Goal: Task Accomplishment & Management: Manage account settings

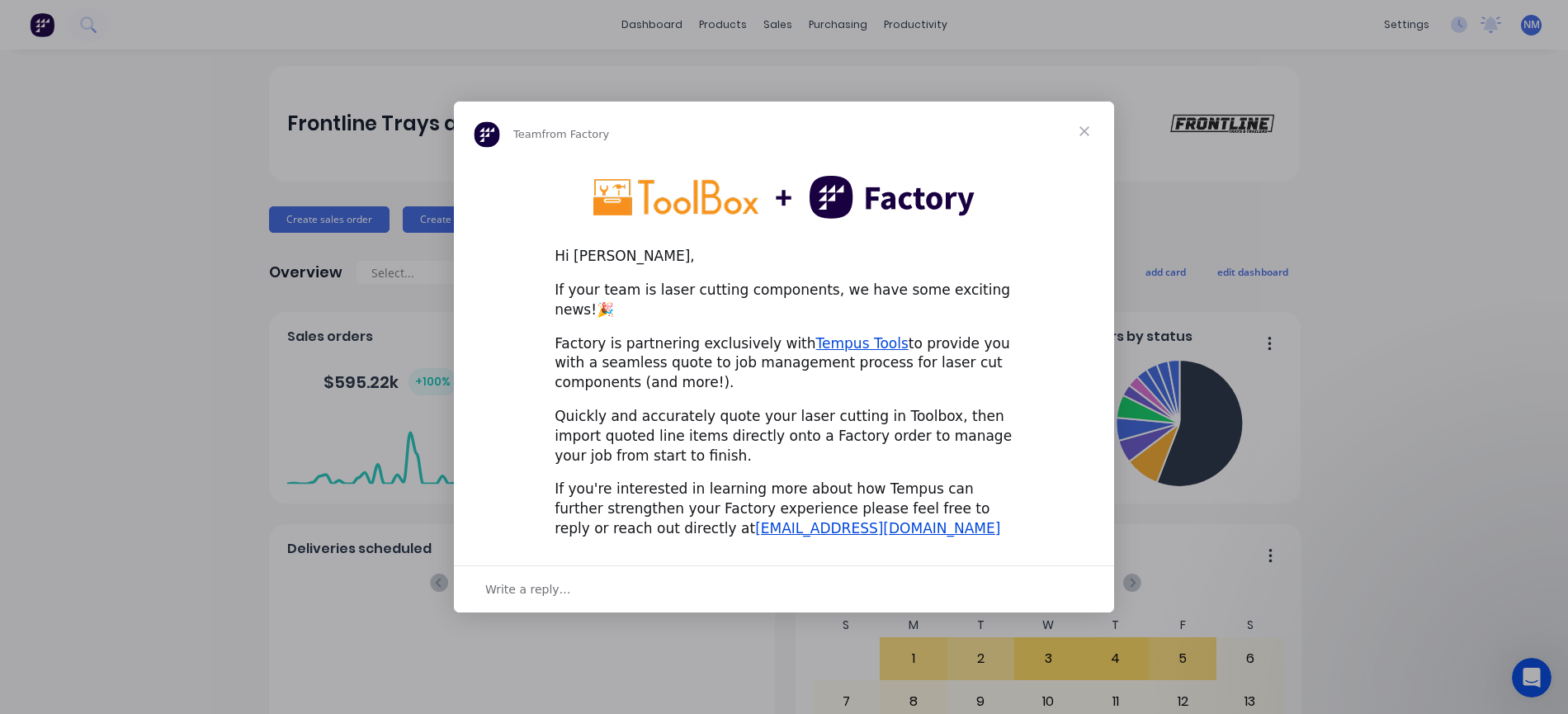
click at [1079, 139] on span "Close" at bounding box center [1084, 132] width 59 height 59
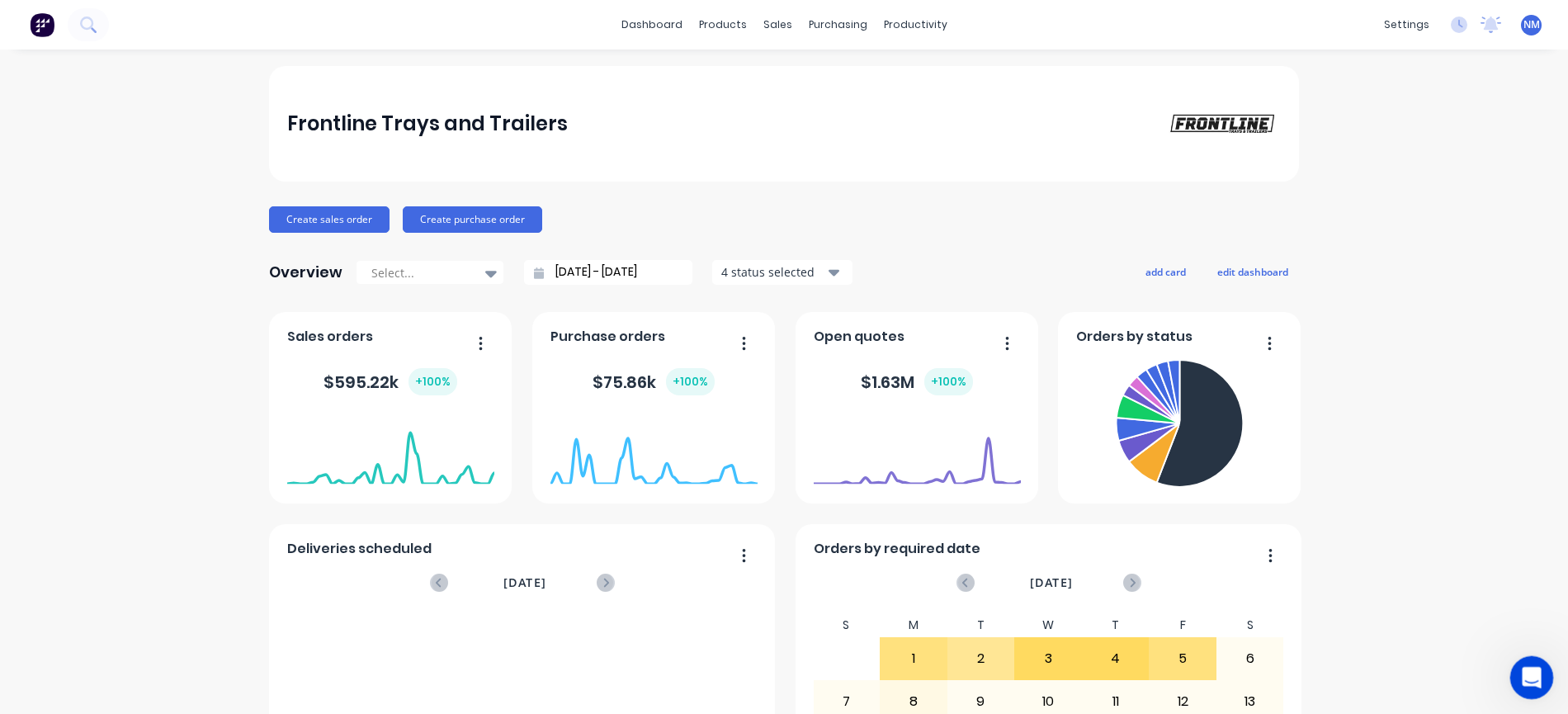
click at [1537, 686] on div "Open Intercom Messenger" at bounding box center [1529, 675] width 54 height 54
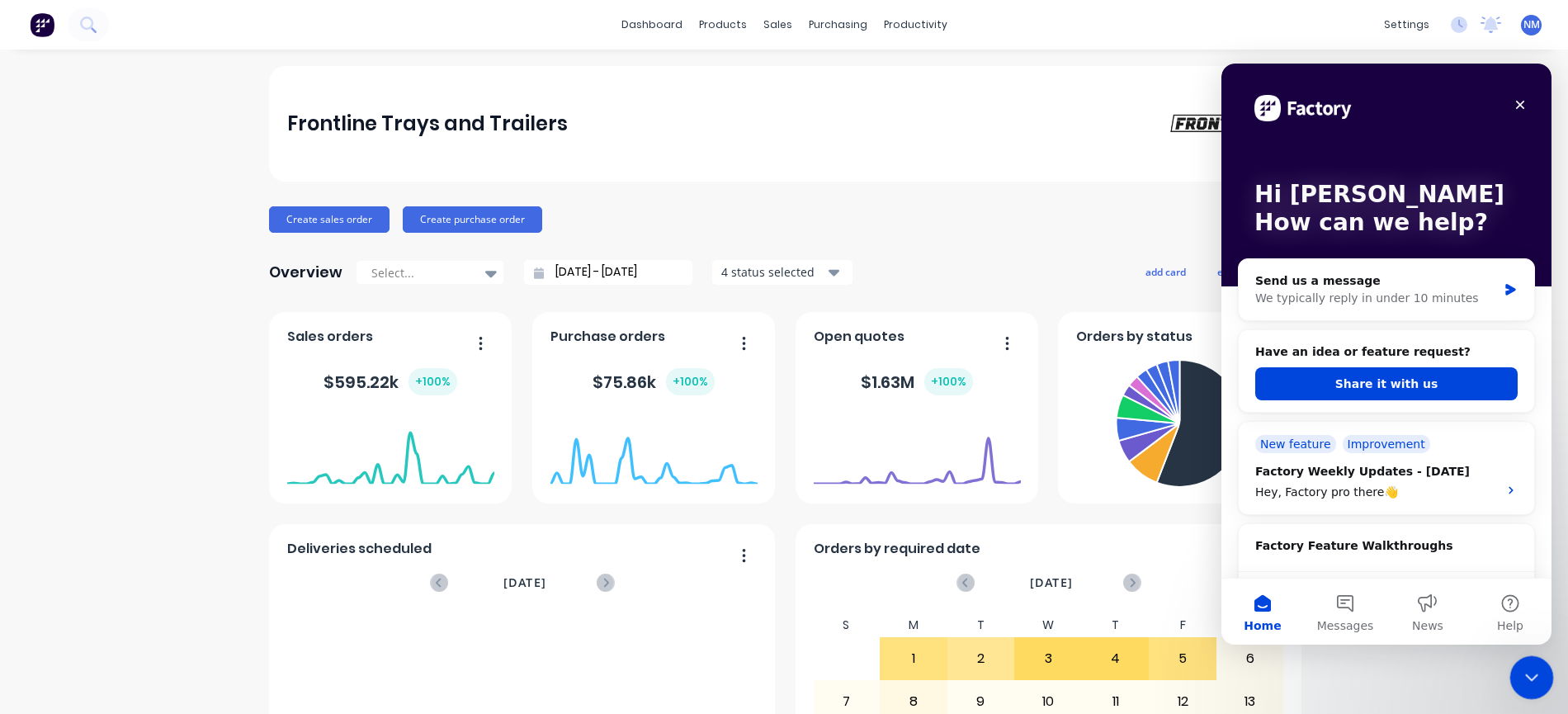
click at [1531, 677] on icon "Close Intercom Messenger" at bounding box center [1529, 675] width 12 height 7
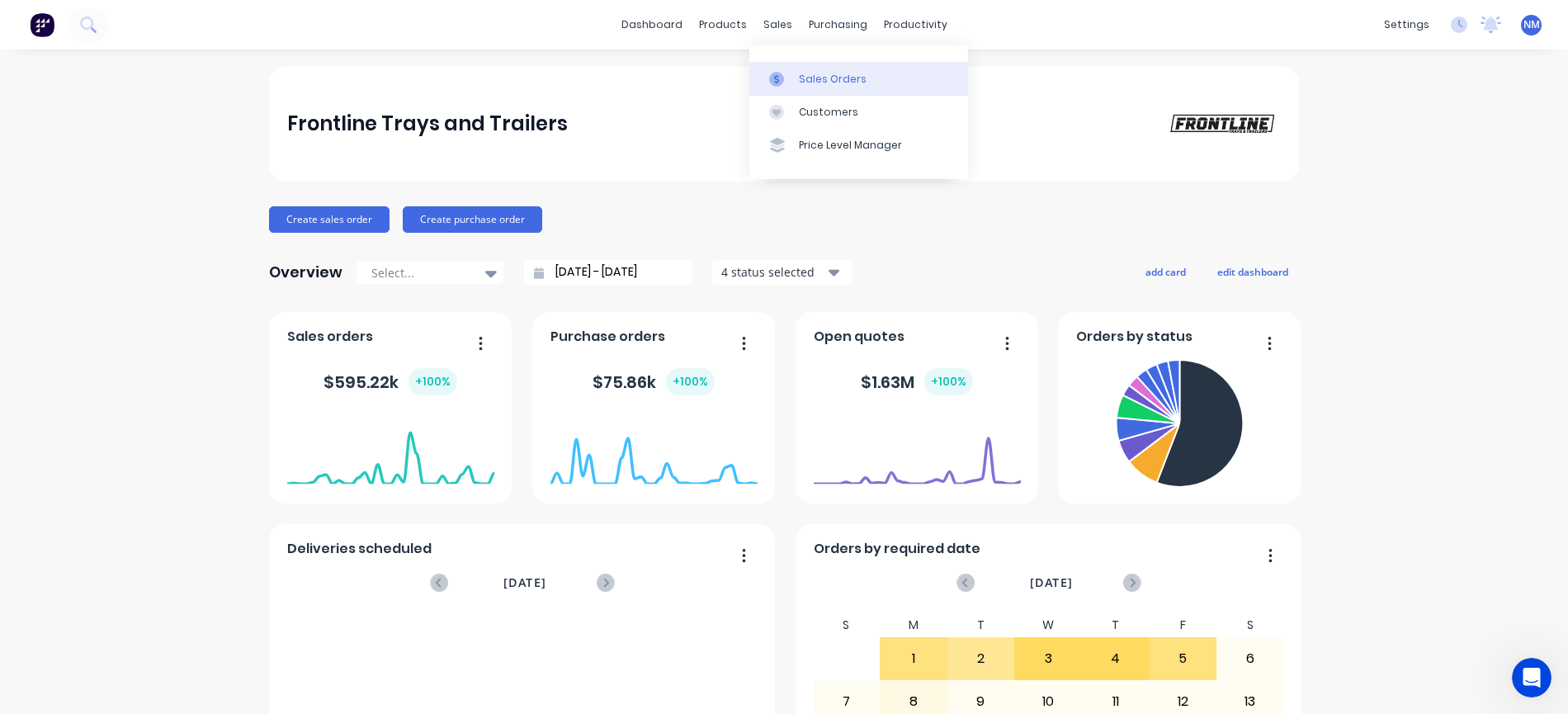
click at [827, 67] on link "Sales Orders" at bounding box center [859, 78] width 219 height 33
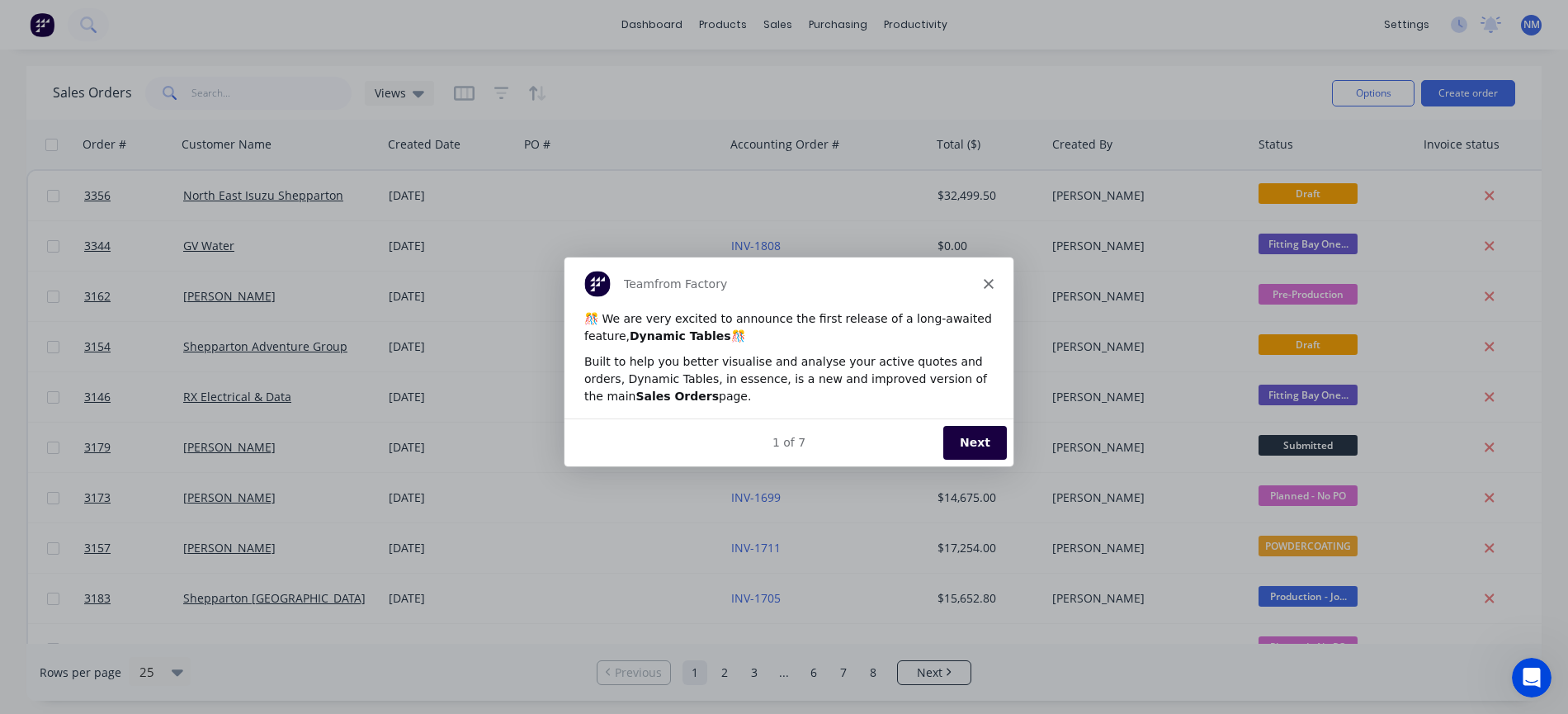
click at [975, 441] on button "Next" at bounding box center [974, 442] width 64 height 34
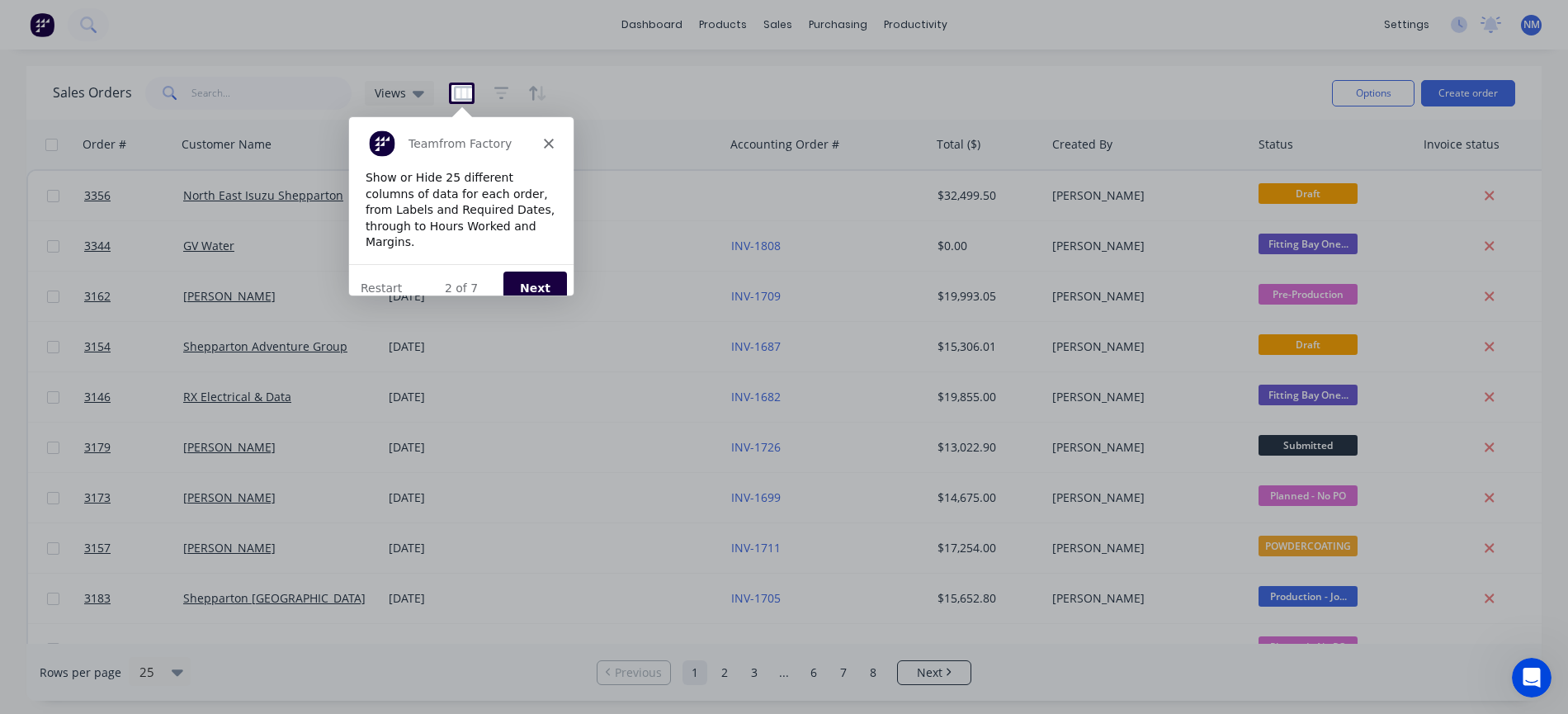
click at [551, 141] on icon "Close" at bounding box center [548, 142] width 10 height 10
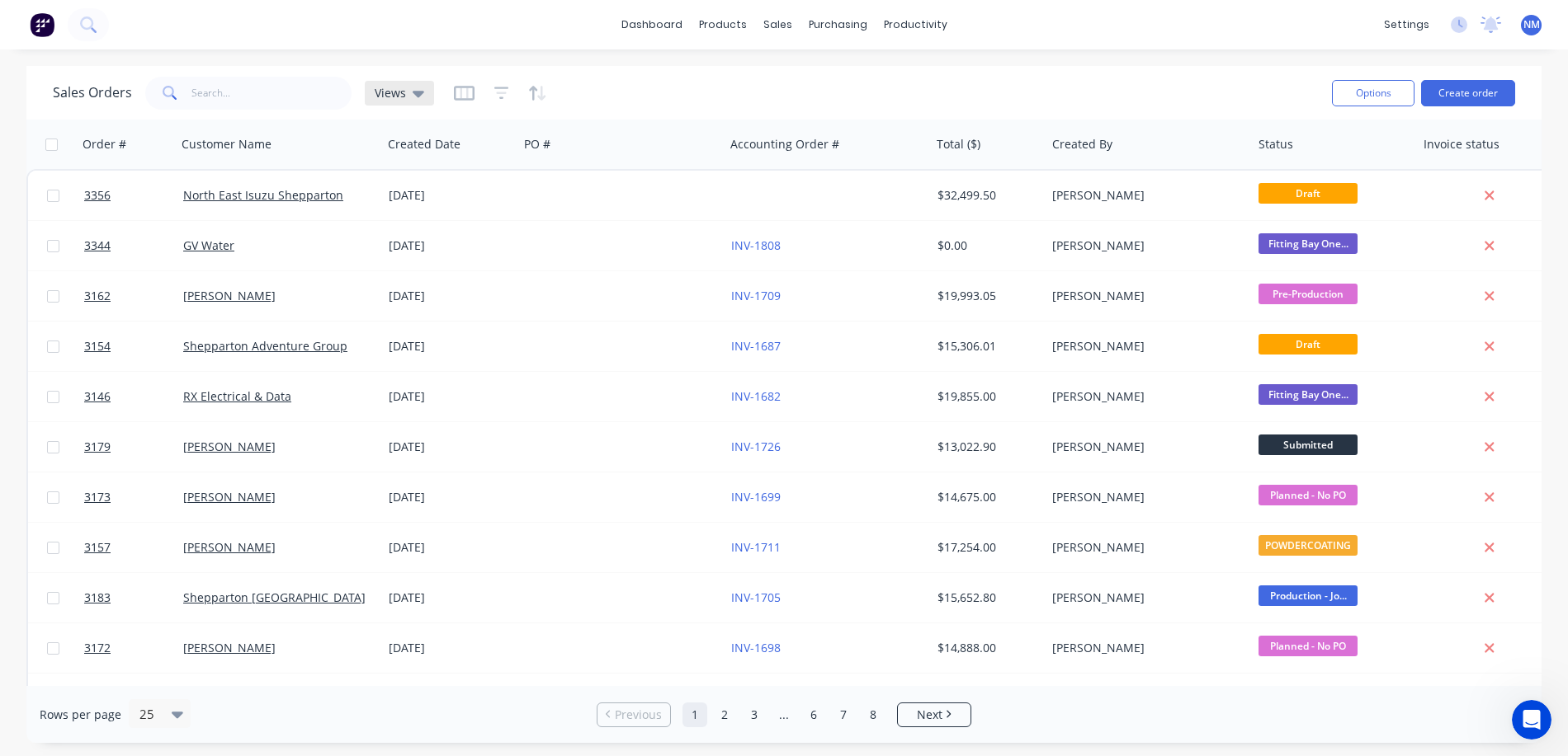
click at [396, 89] on span "Views" at bounding box center [390, 92] width 31 height 17
click at [658, 90] on div "Sales Orders Views" at bounding box center [685, 93] width 1266 height 41
click at [871, 76] on div "Purchase Orders" at bounding box center [891, 79] width 87 height 14
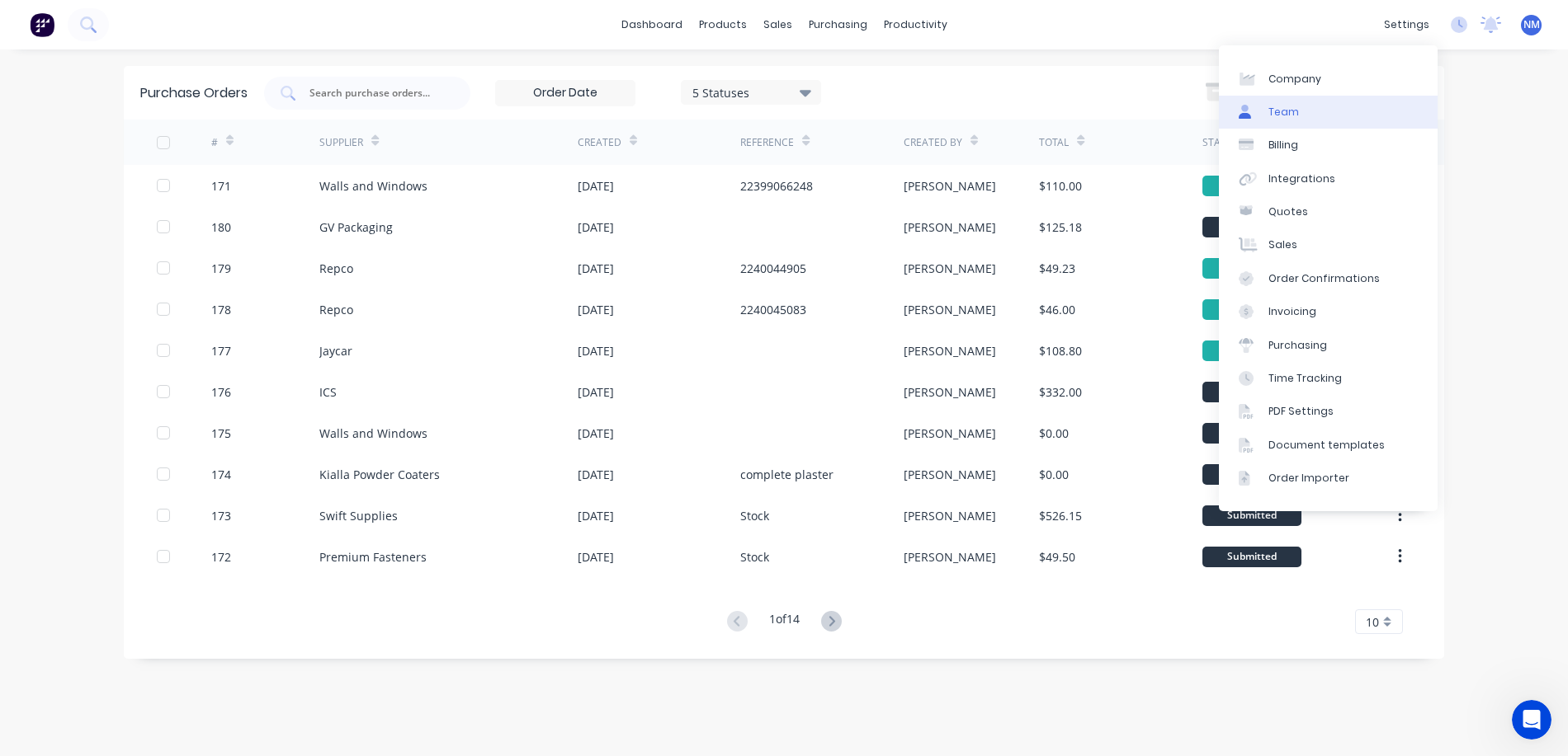
click at [1287, 109] on div "Team" at bounding box center [1284, 111] width 31 height 14
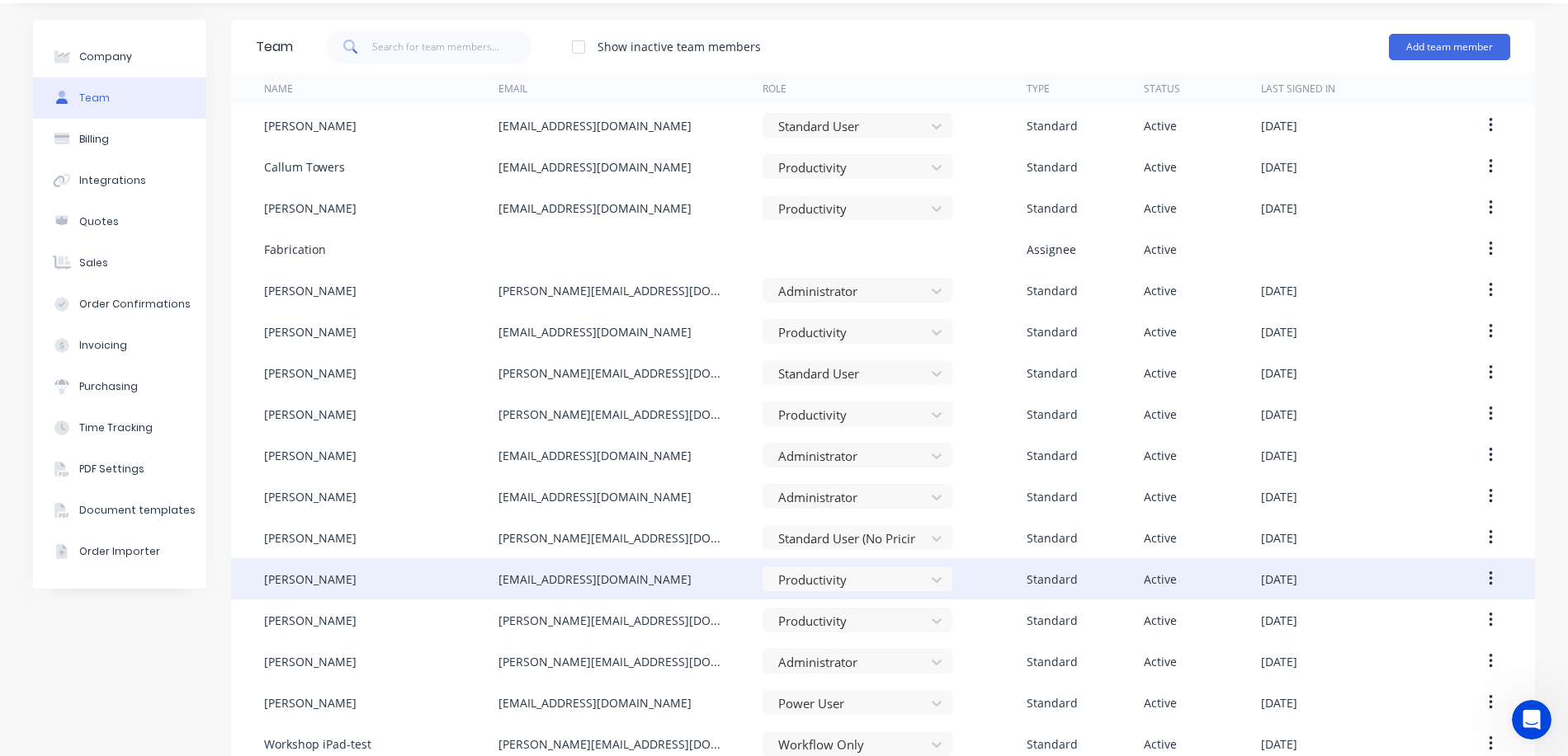
scroll to position [71, 0]
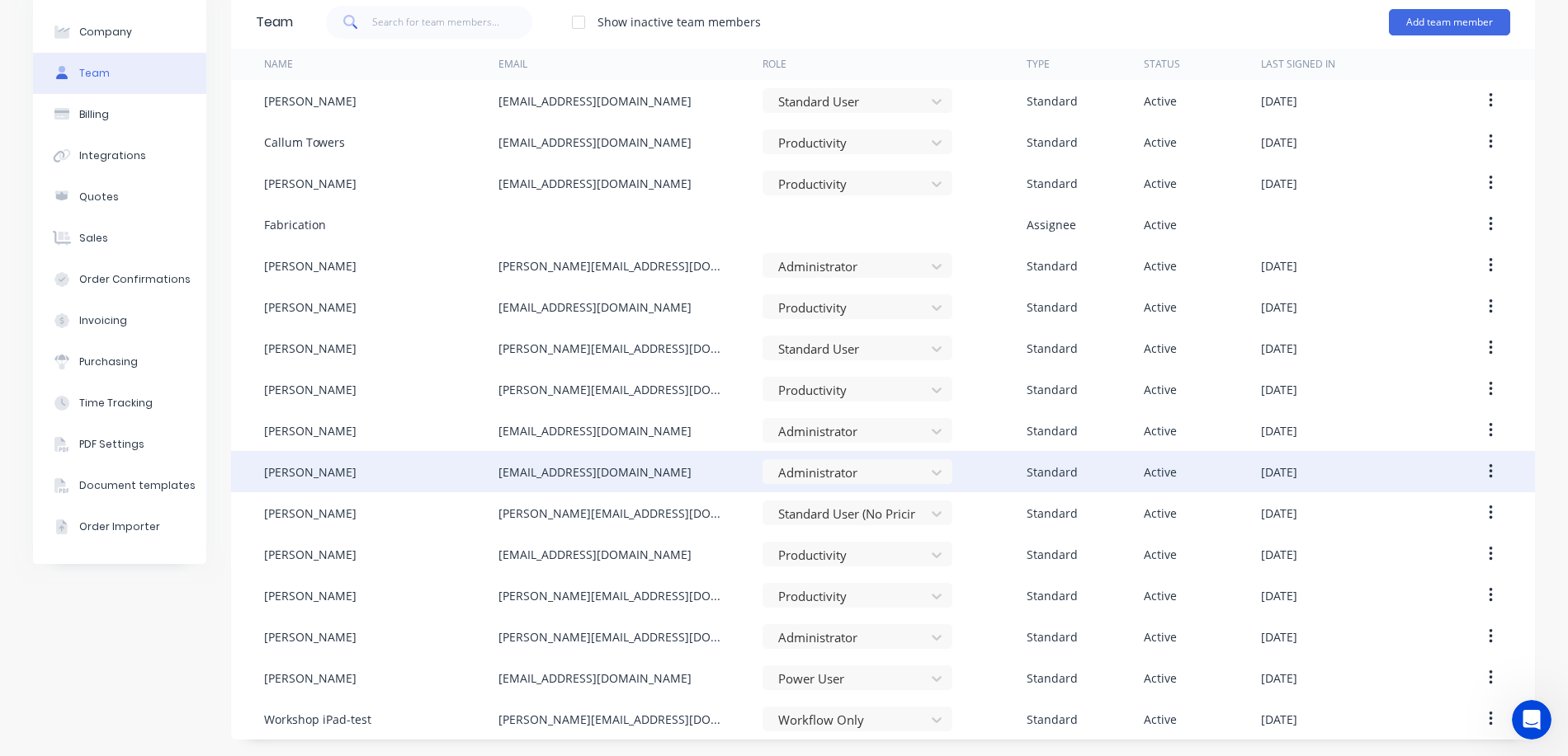
click at [1486, 471] on button "button" at bounding box center [1491, 471] width 39 height 30
click at [1399, 515] on div "Edit" at bounding box center [1431, 515] width 127 height 24
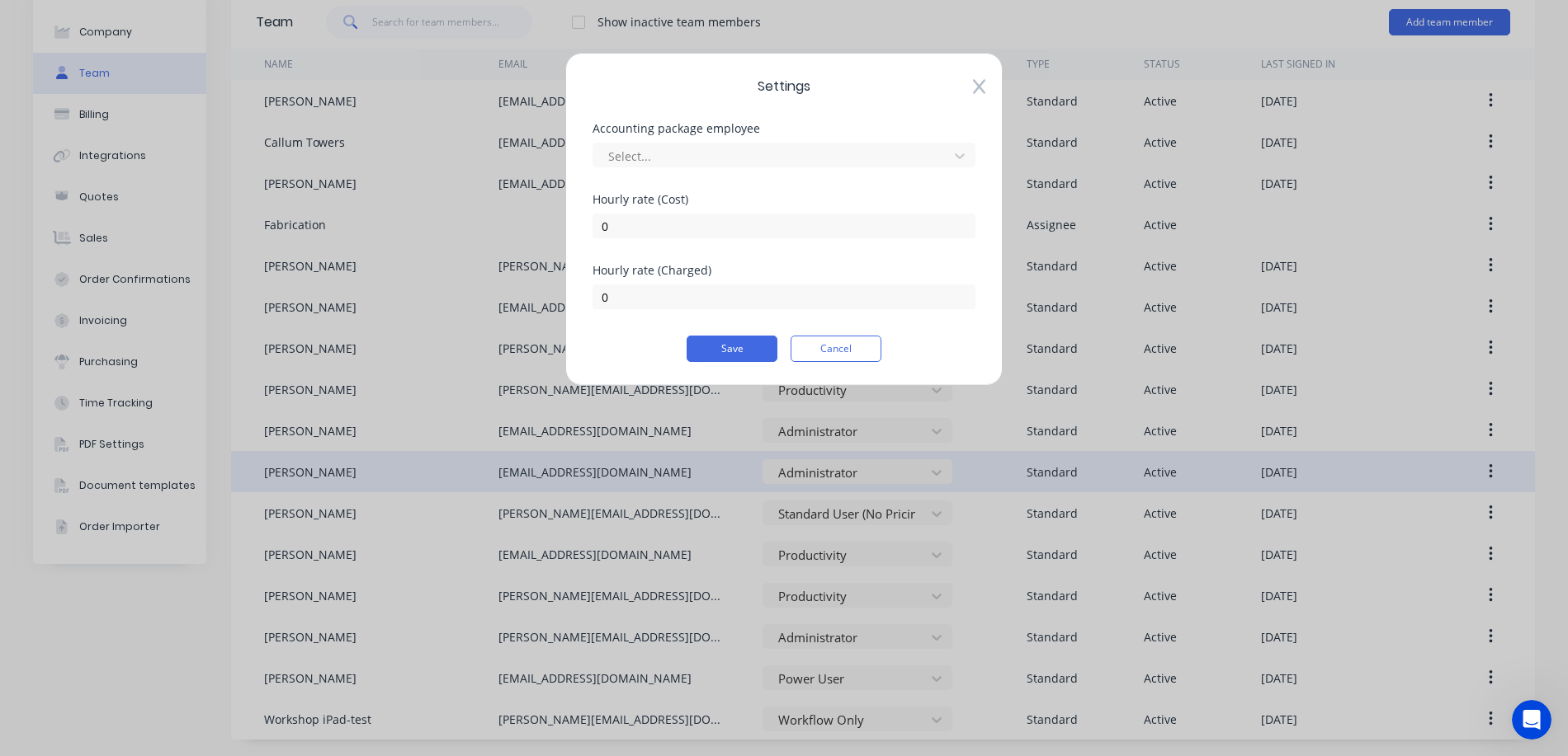
click at [978, 83] on icon at bounding box center [979, 86] width 13 height 16
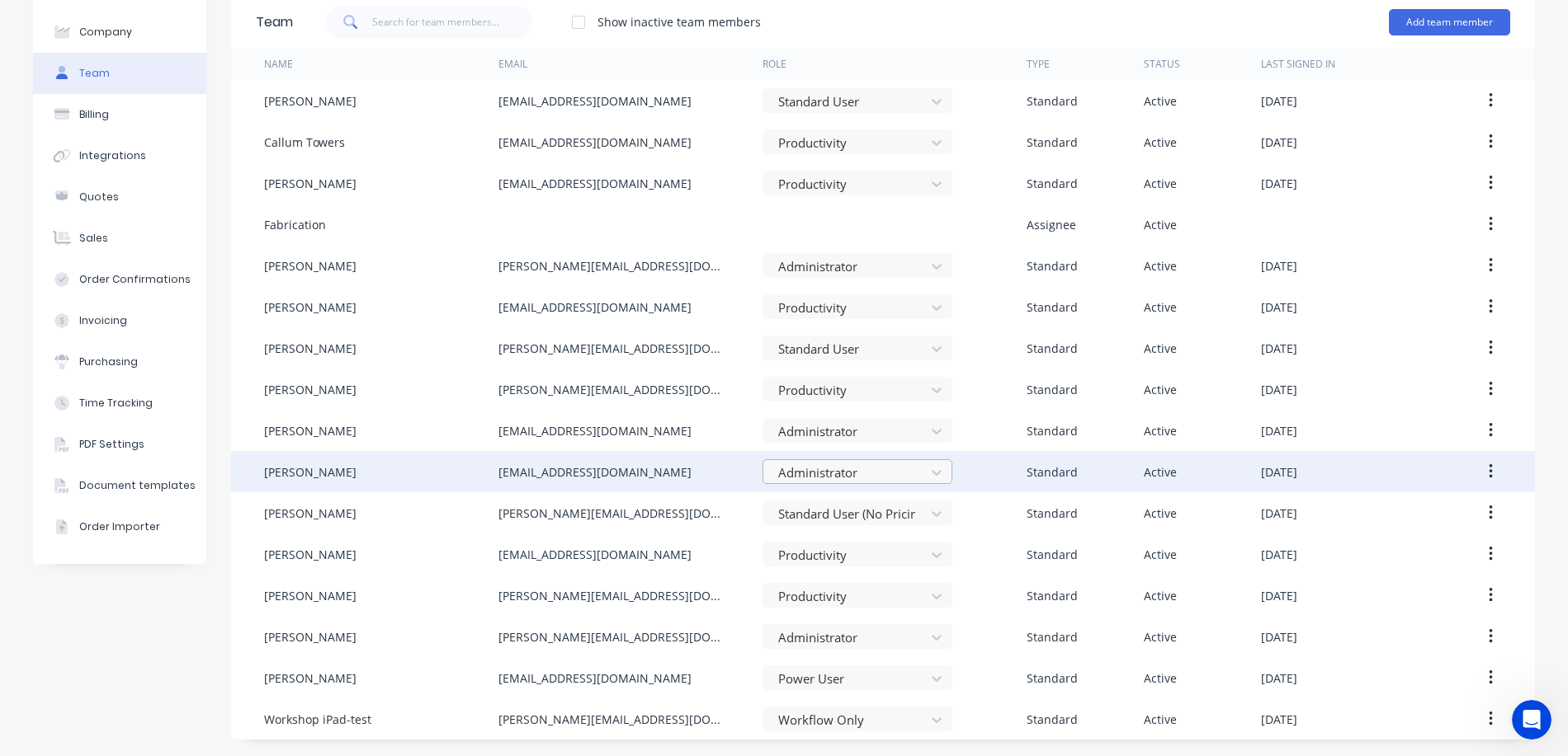
click at [908, 475] on div at bounding box center [846, 473] width 140 height 20
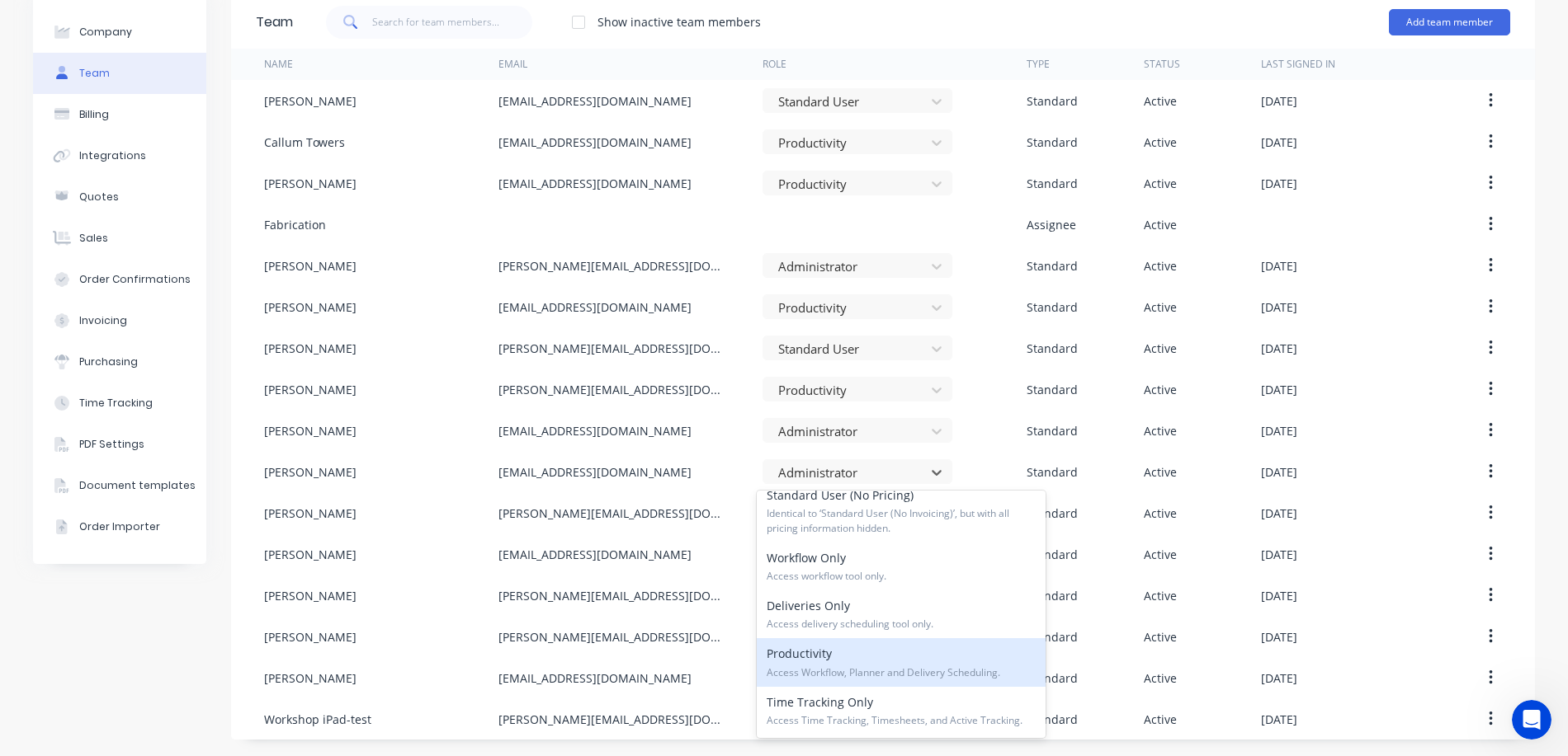
scroll to position [168, 0]
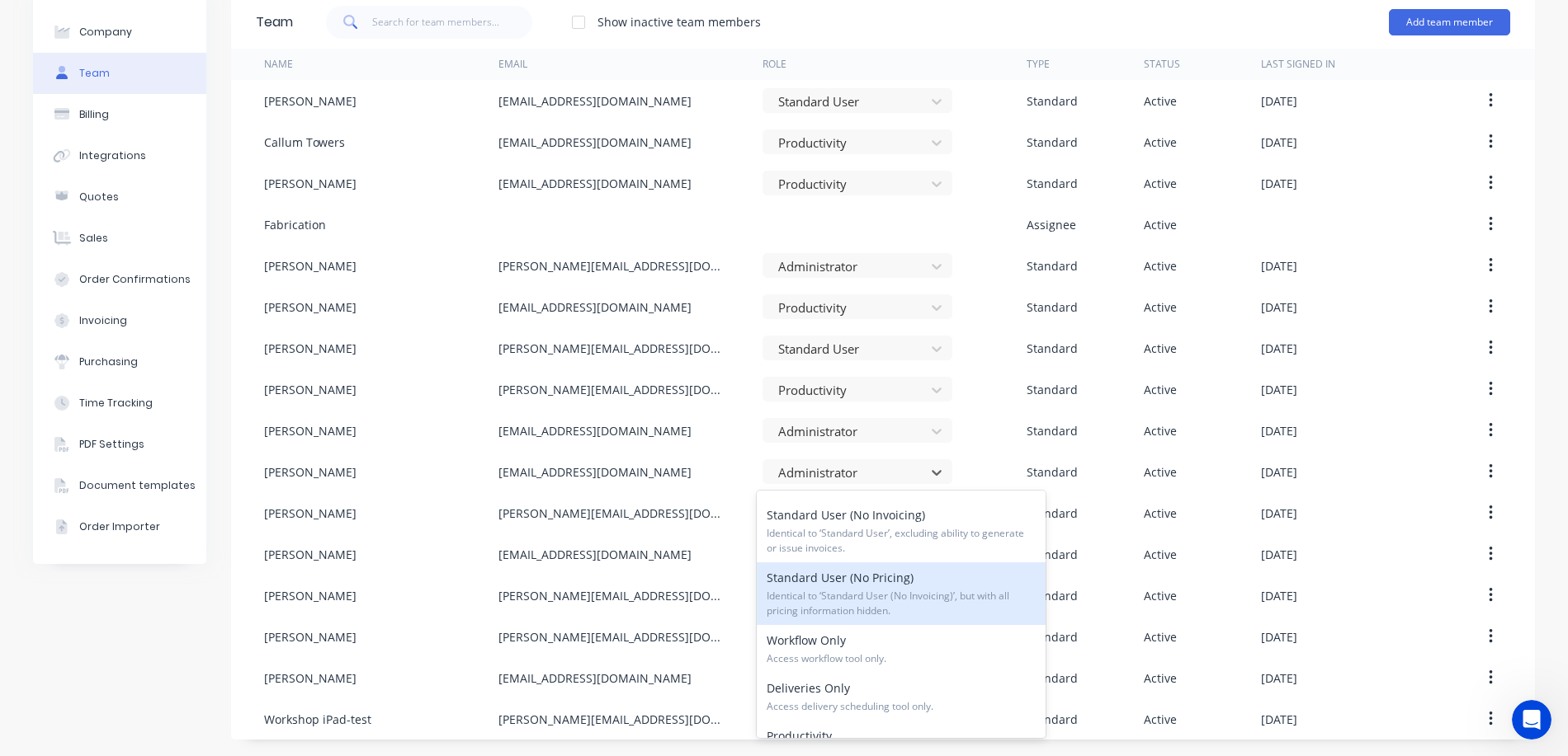
click at [905, 593] on span "Identical to ‘Standard User (No Invoicing)’, but with all pricing information h…" at bounding box center [901, 603] width 269 height 30
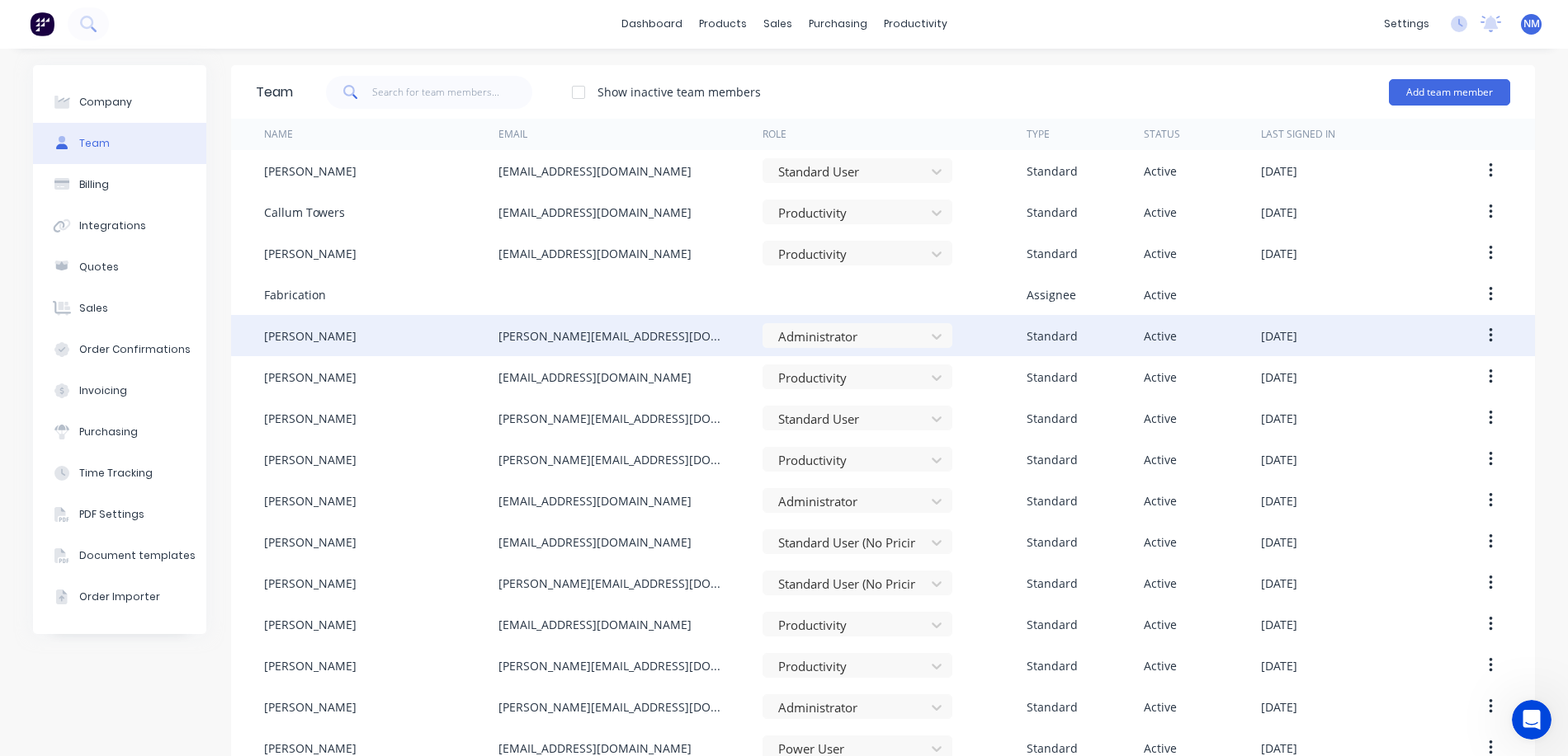
scroll to position [0, 0]
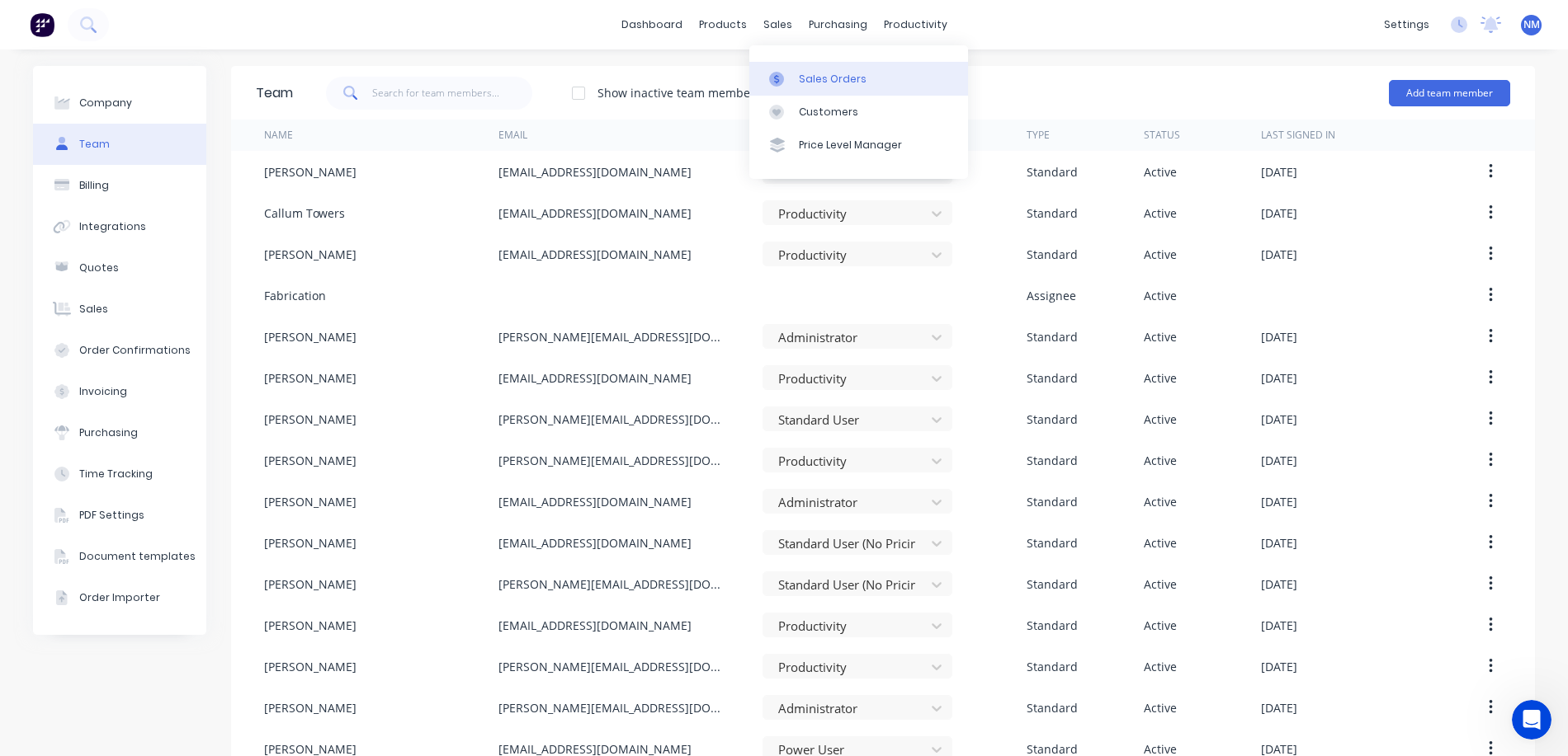
click at [812, 76] on div "Sales Orders" at bounding box center [833, 79] width 68 height 14
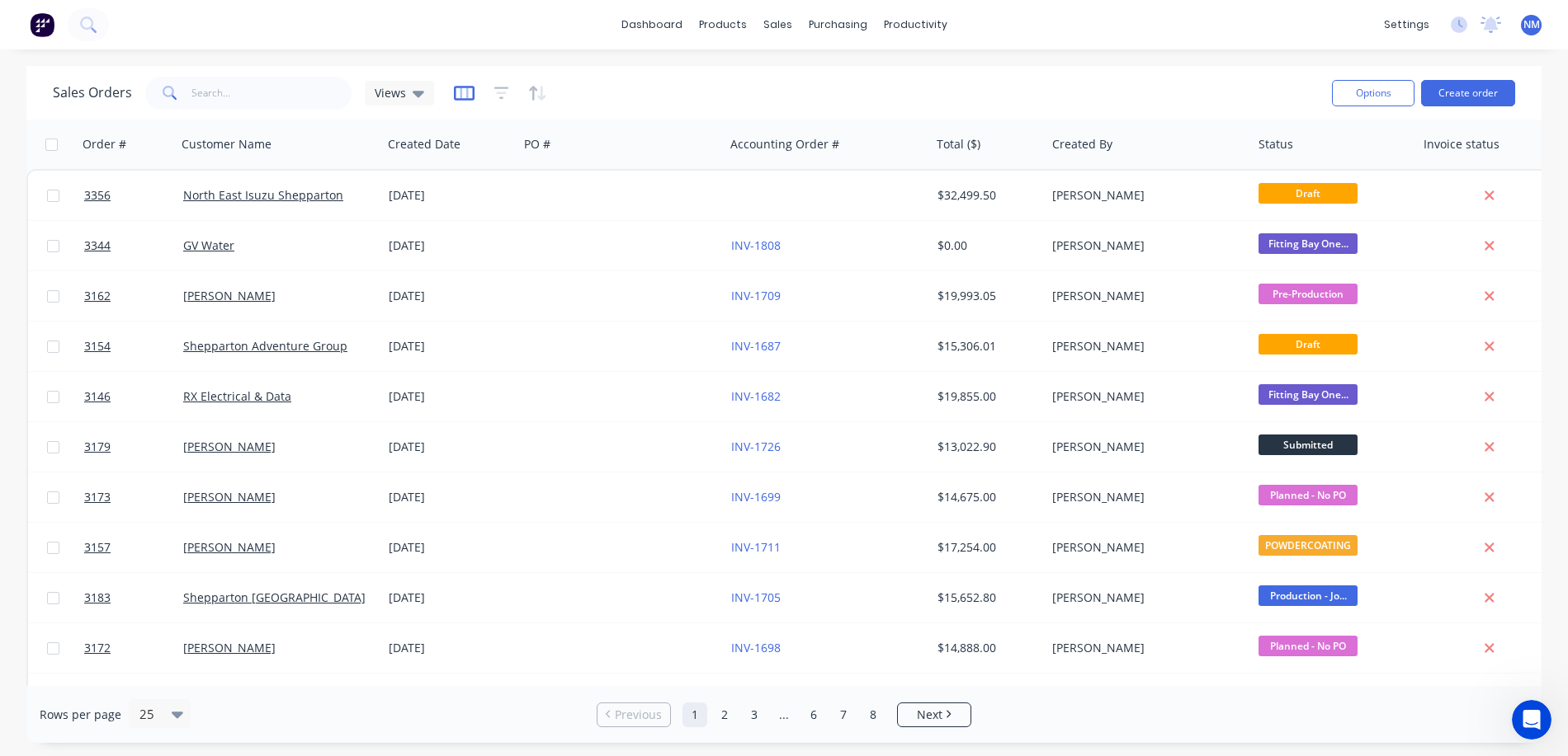
click at [454, 97] on icon "button" at bounding box center [464, 92] width 20 height 14
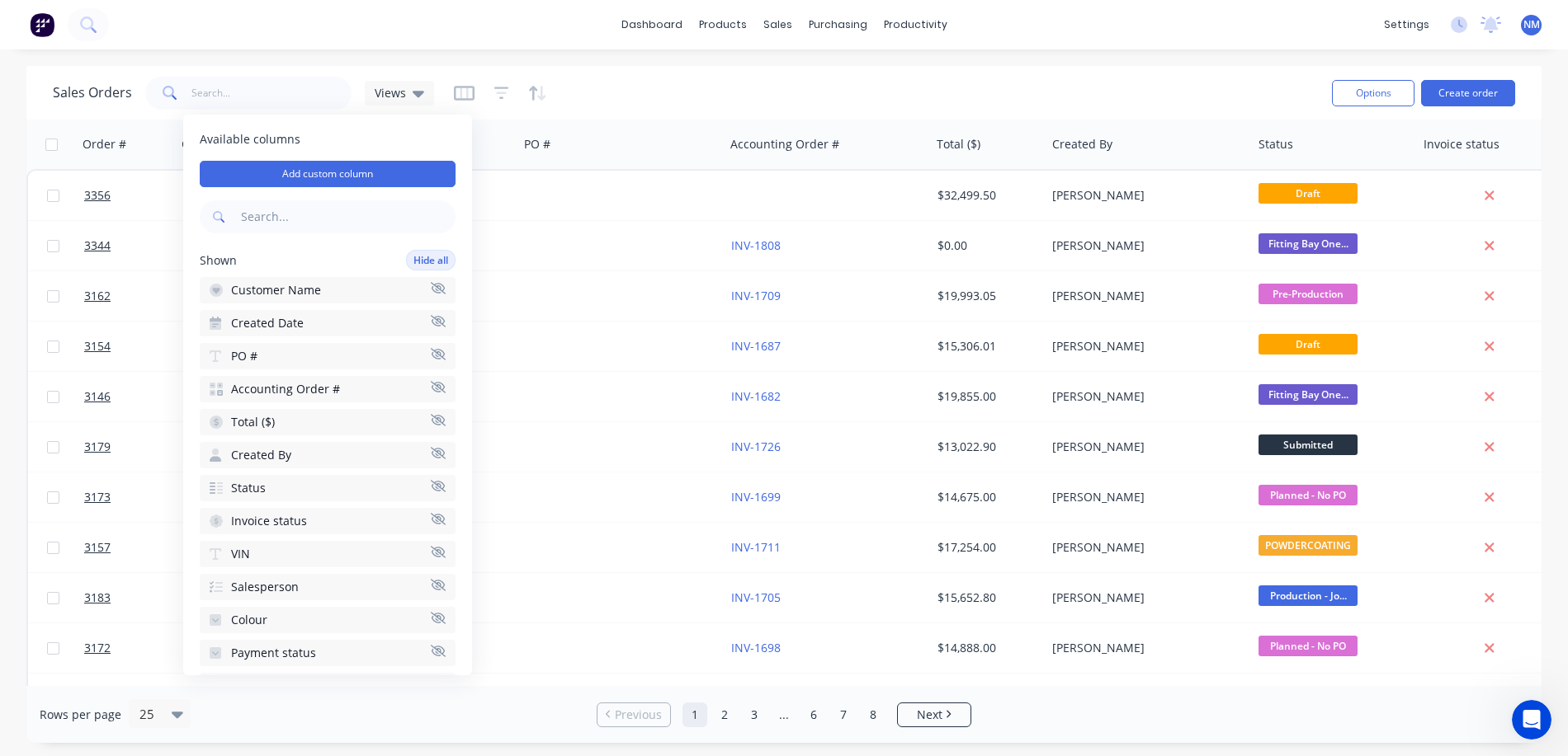
click at [711, 85] on div "Sales Orders Views" at bounding box center [685, 93] width 1266 height 41
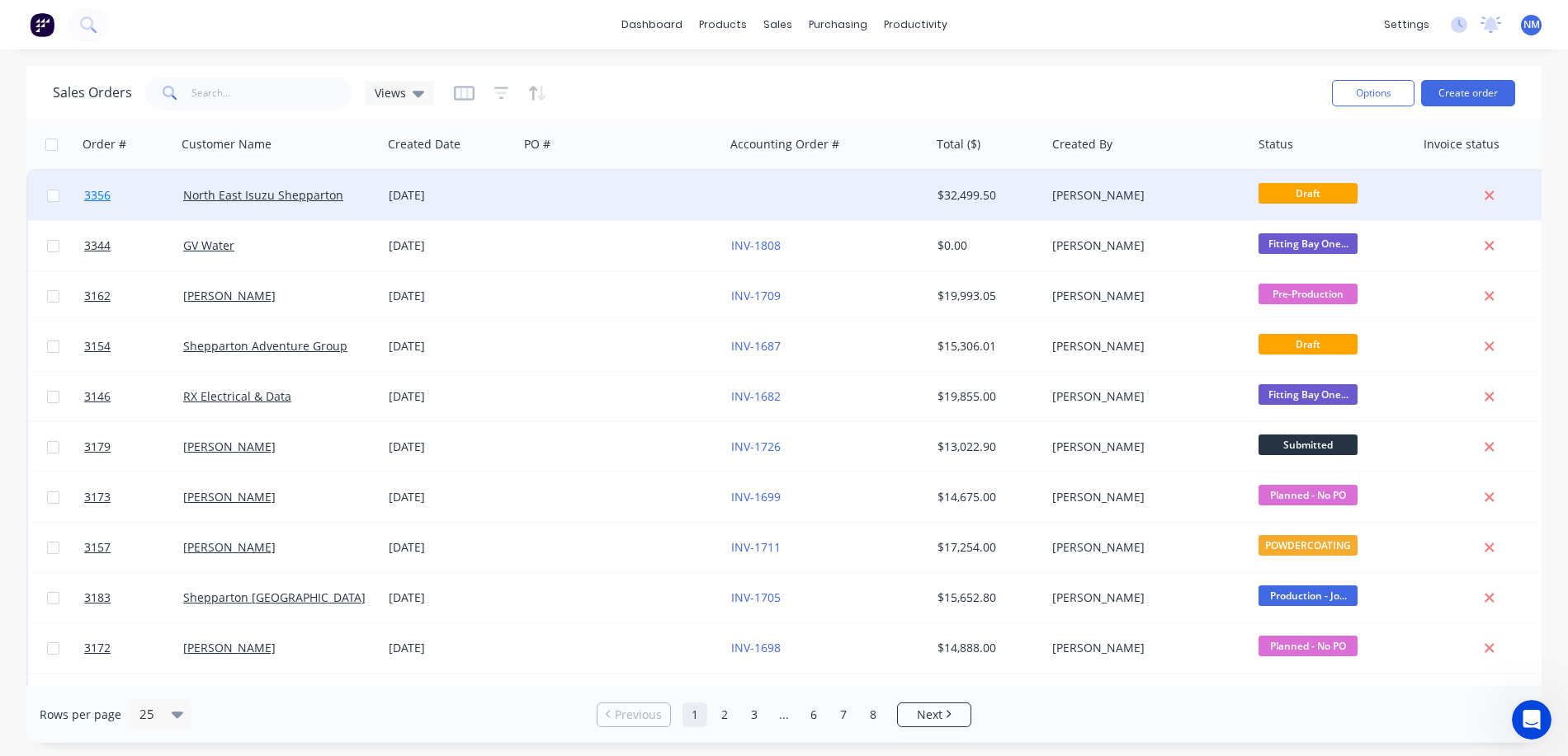
click at [90, 188] on span "3356" at bounding box center [97, 195] width 26 height 16
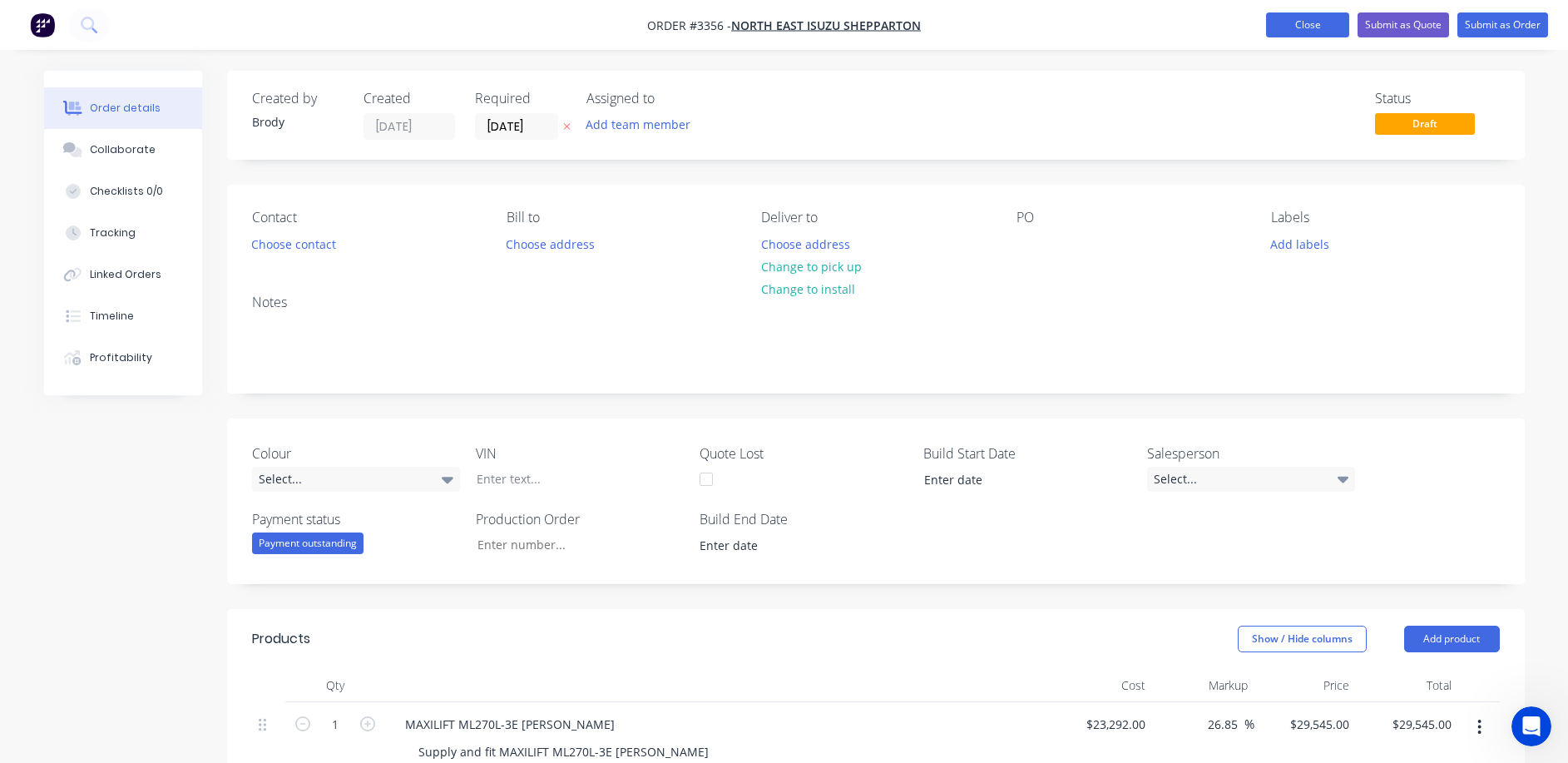
click at [1290, 33] on button "Close" at bounding box center [1307, 25] width 83 height 25
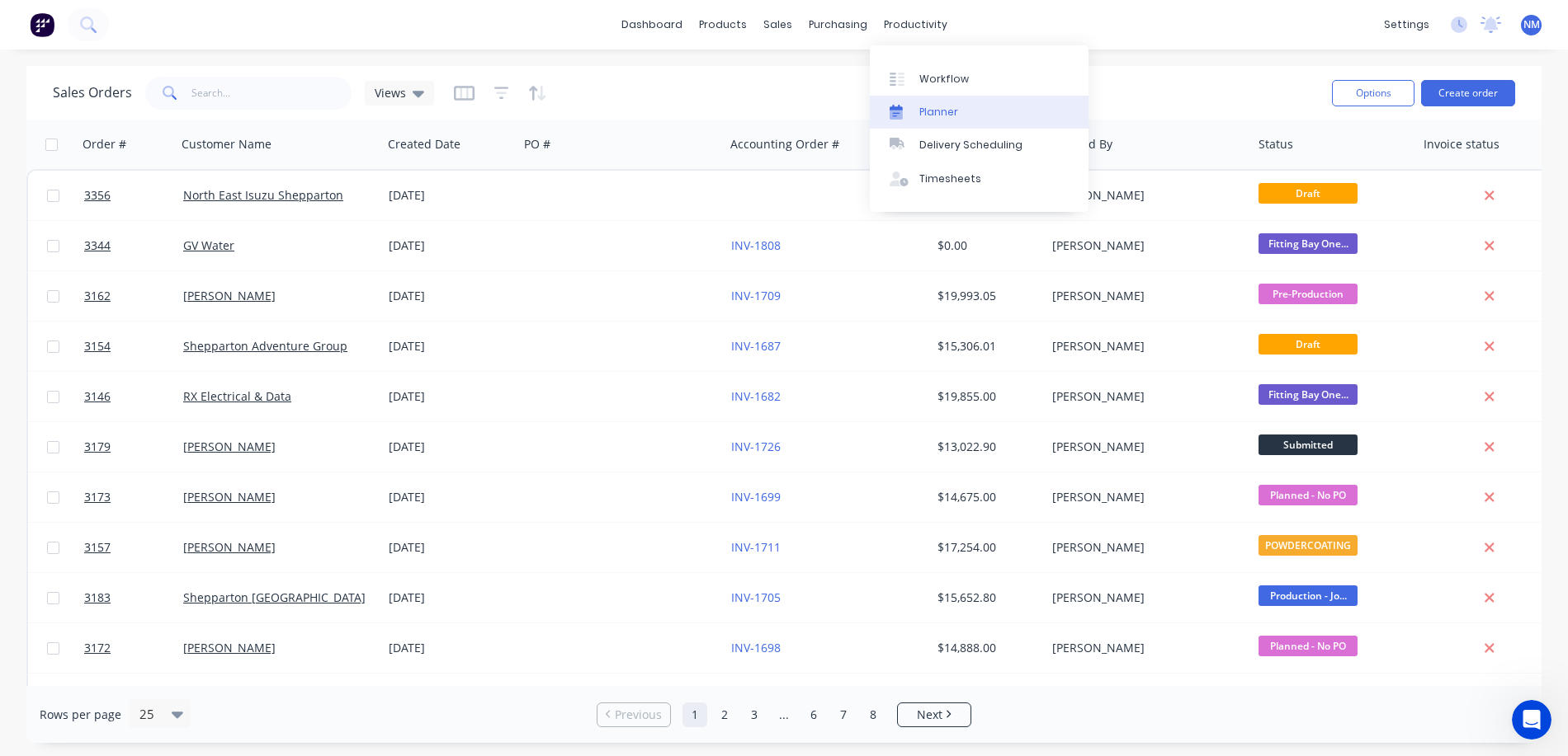
click at [941, 115] on div "Planner" at bounding box center [939, 111] width 39 height 14
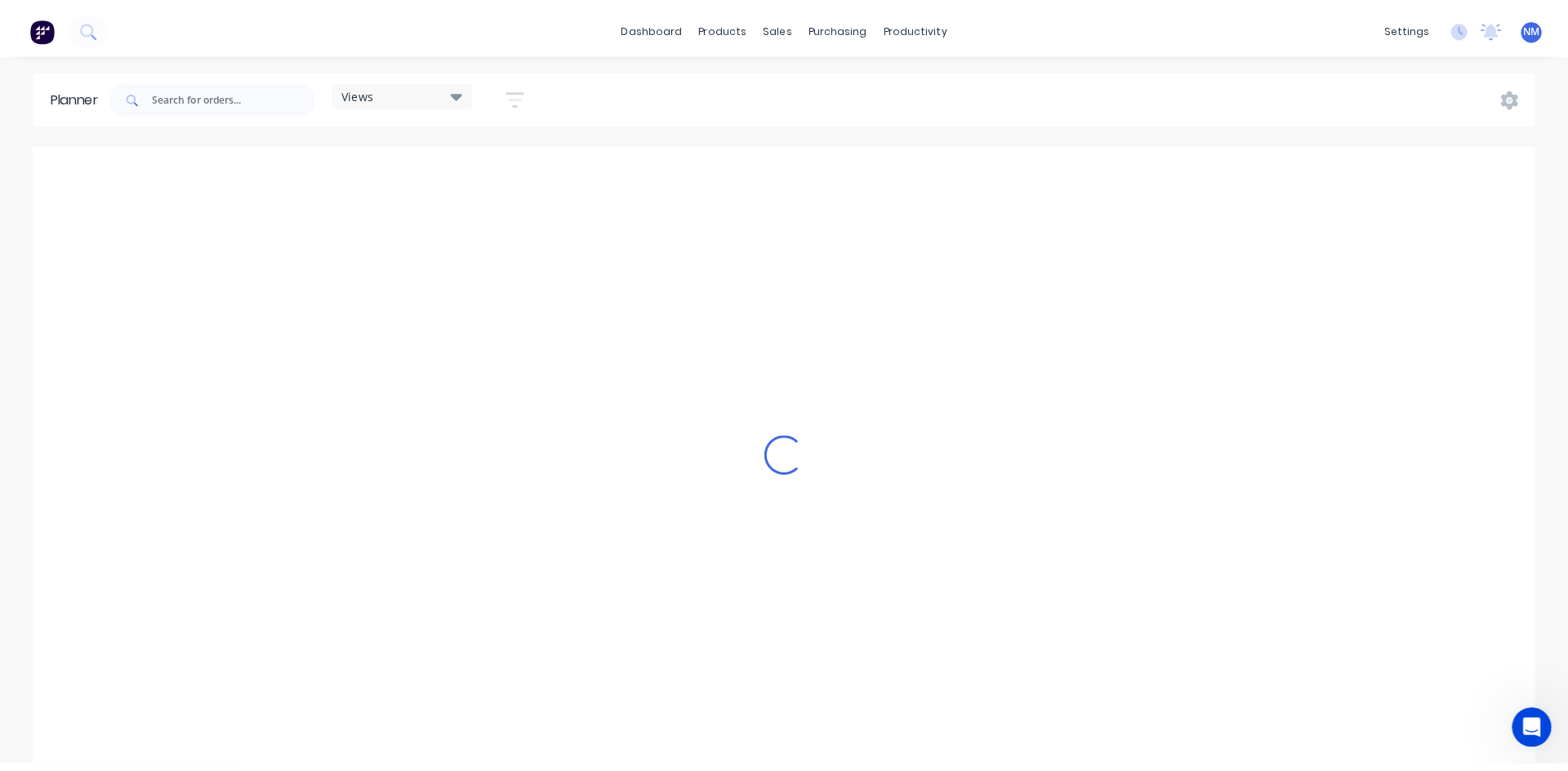
scroll to position [0, 1294]
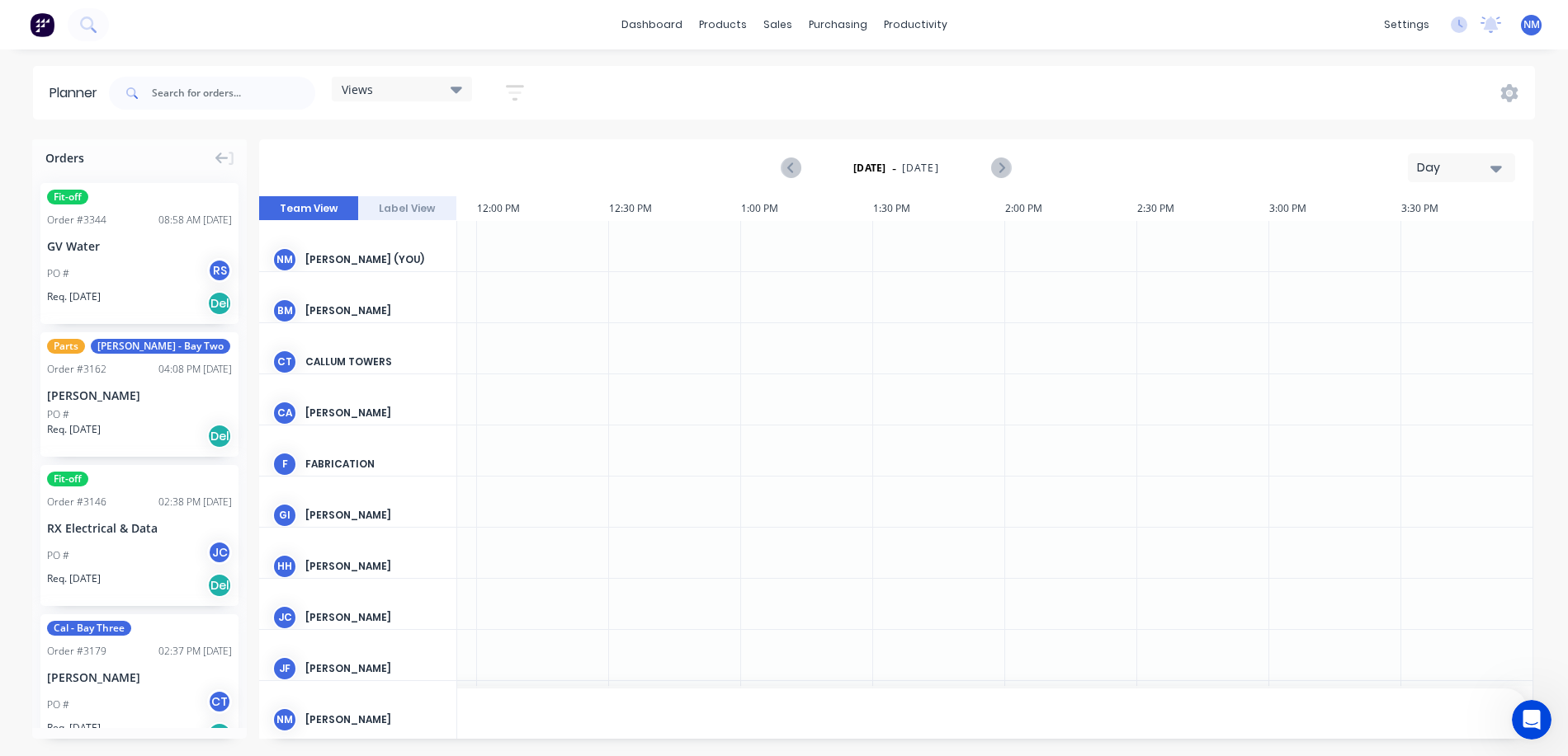
click at [443, 90] on div "Views" at bounding box center [402, 88] width 121 height 14
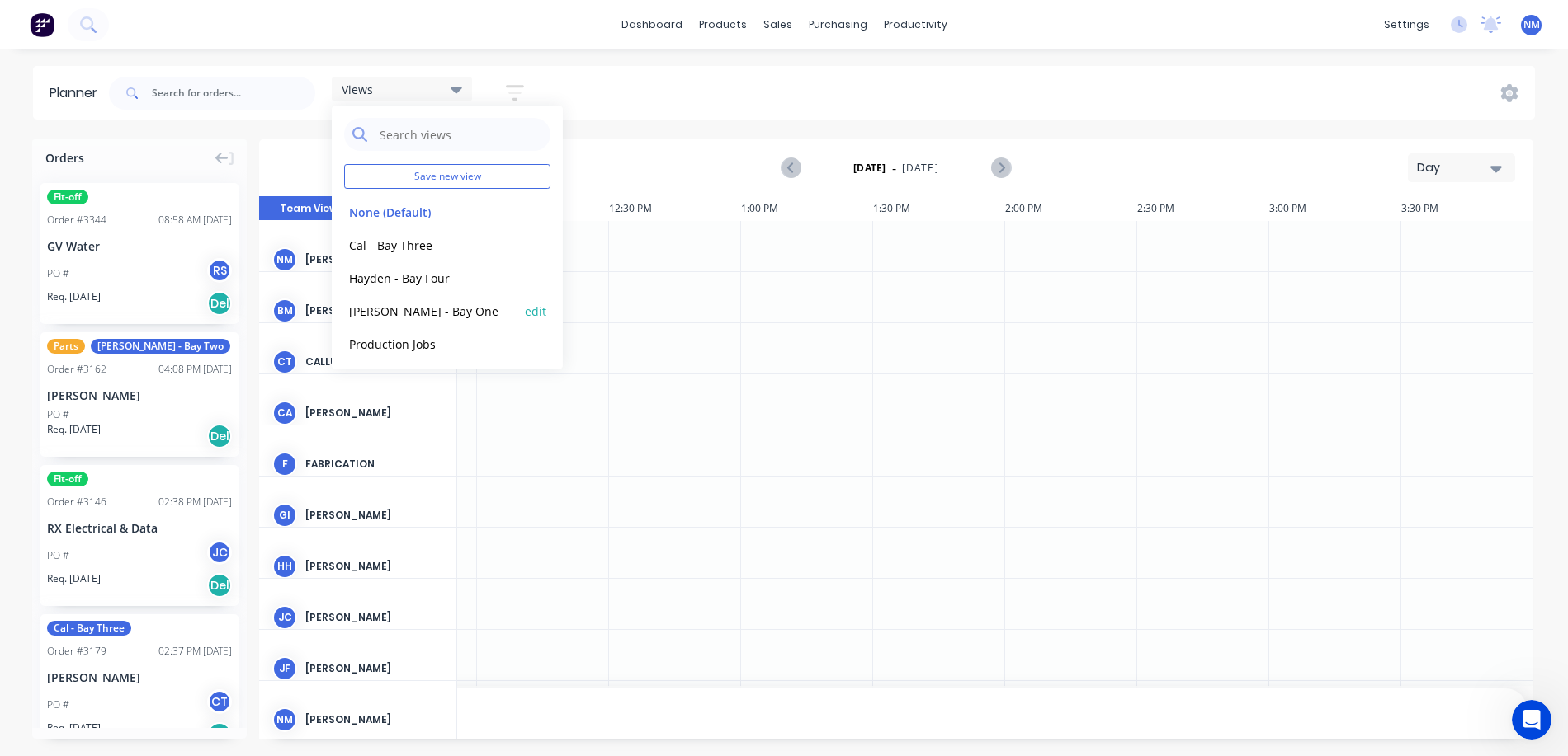
click at [423, 314] on button "[PERSON_NAME] - Bay One" at bounding box center [431, 311] width 176 height 19
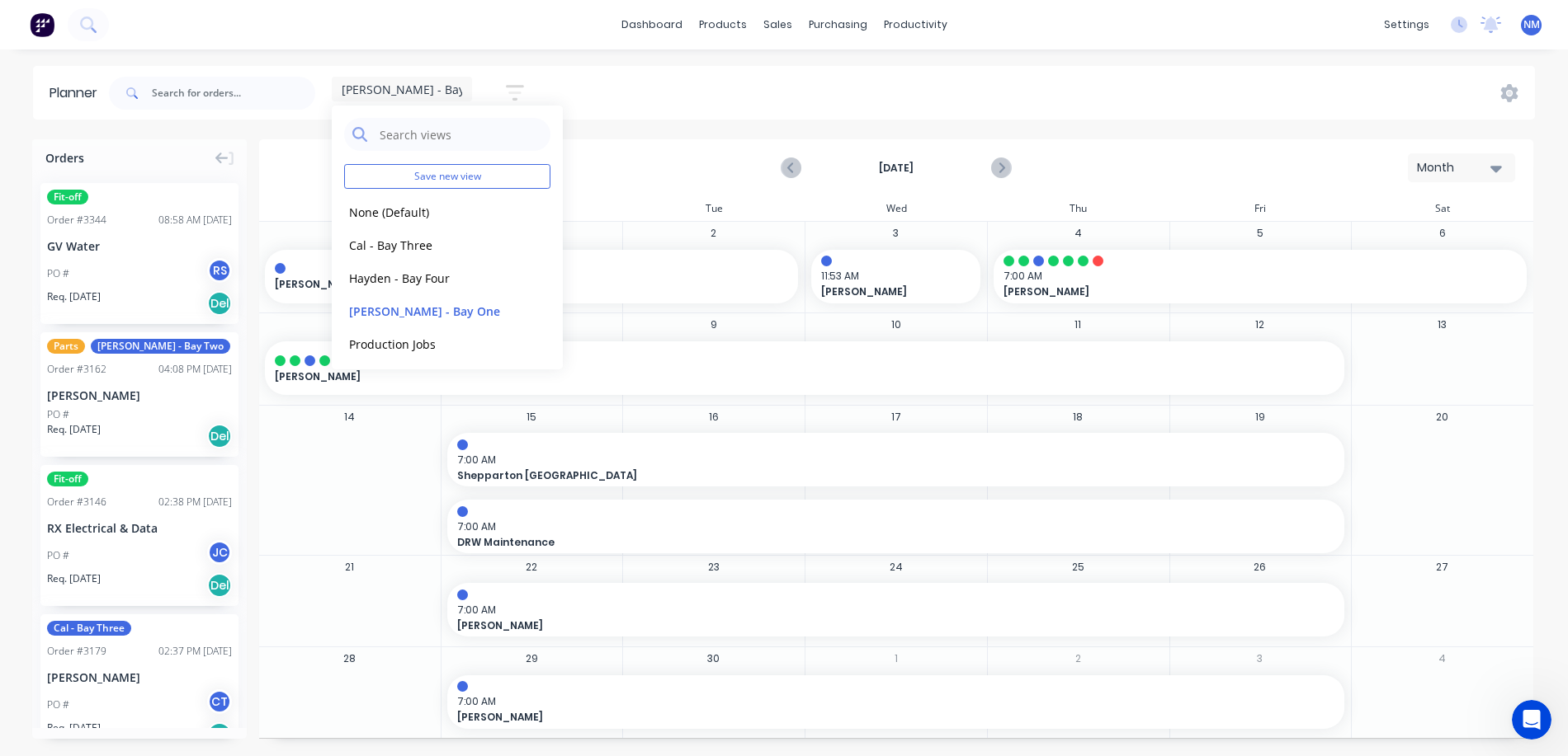
click at [1078, 141] on div "[DATE] Month" at bounding box center [896, 167] width 1271 height 53
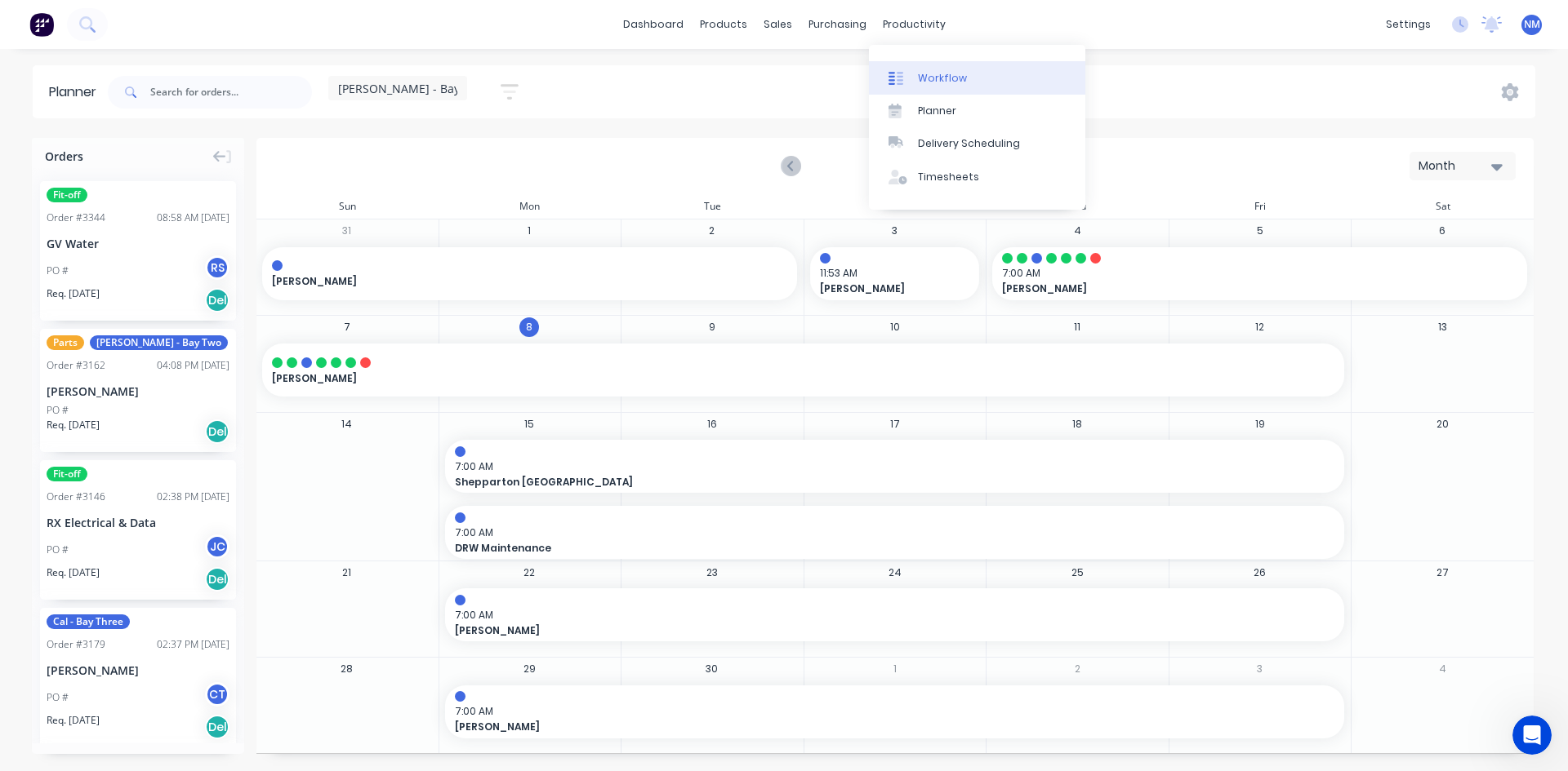
click at [939, 79] on div "Workflow" at bounding box center [942, 78] width 49 height 14
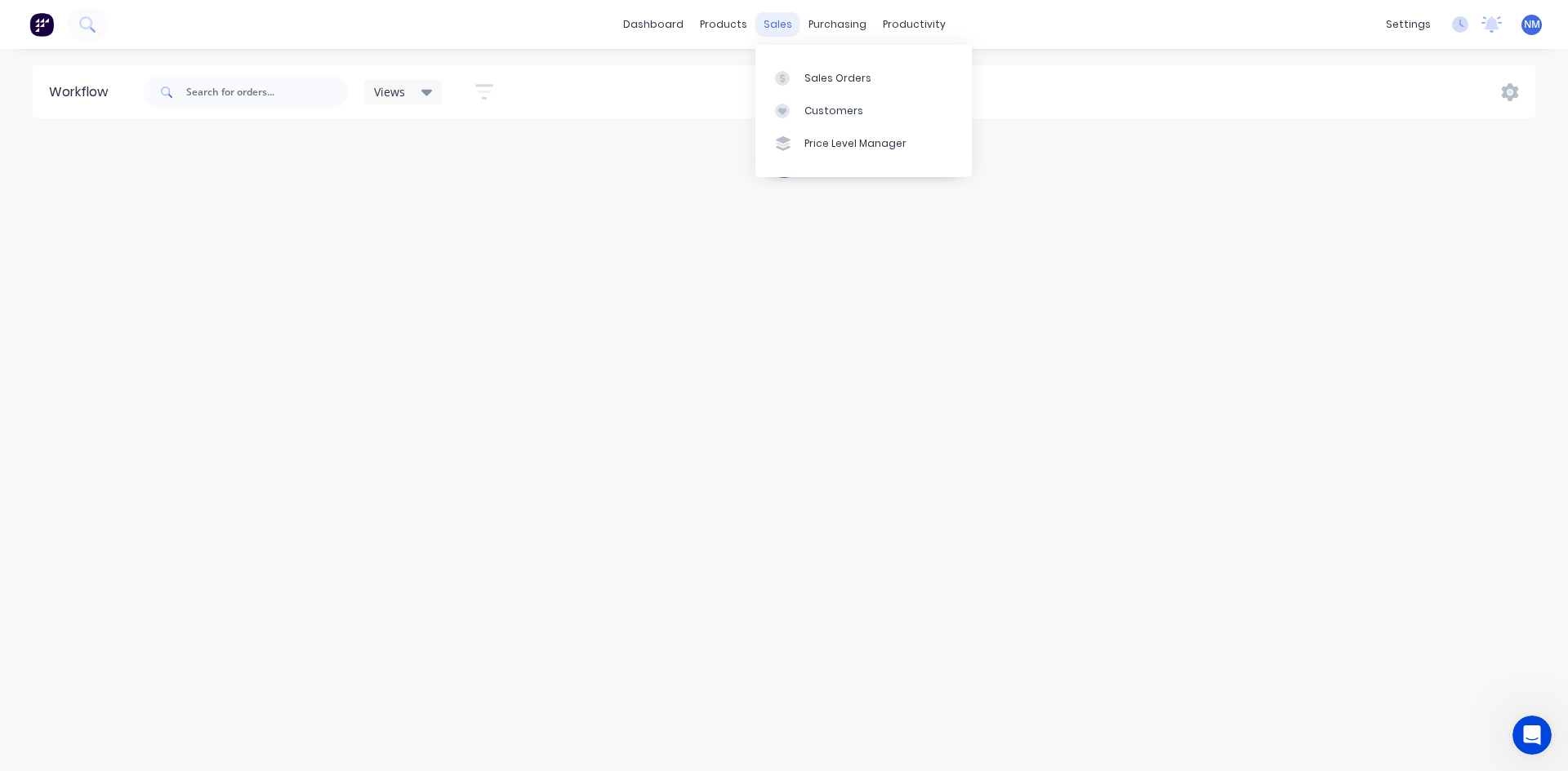
click at [771, 19] on div "sales" at bounding box center [777, 24] width 45 height 24
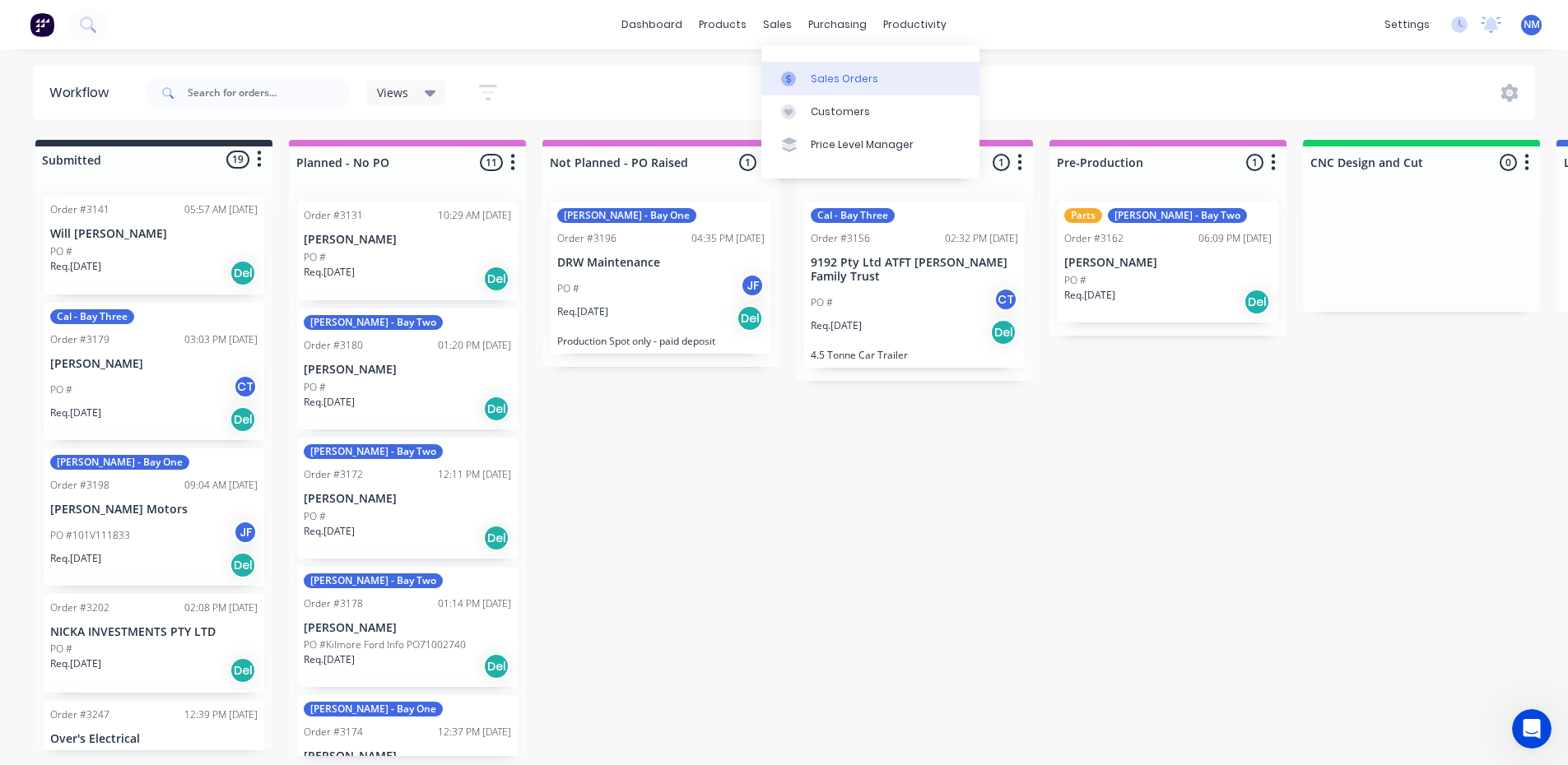
click at [827, 86] on link "Sales Orders" at bounding box center [870, 78] width 218 height 33
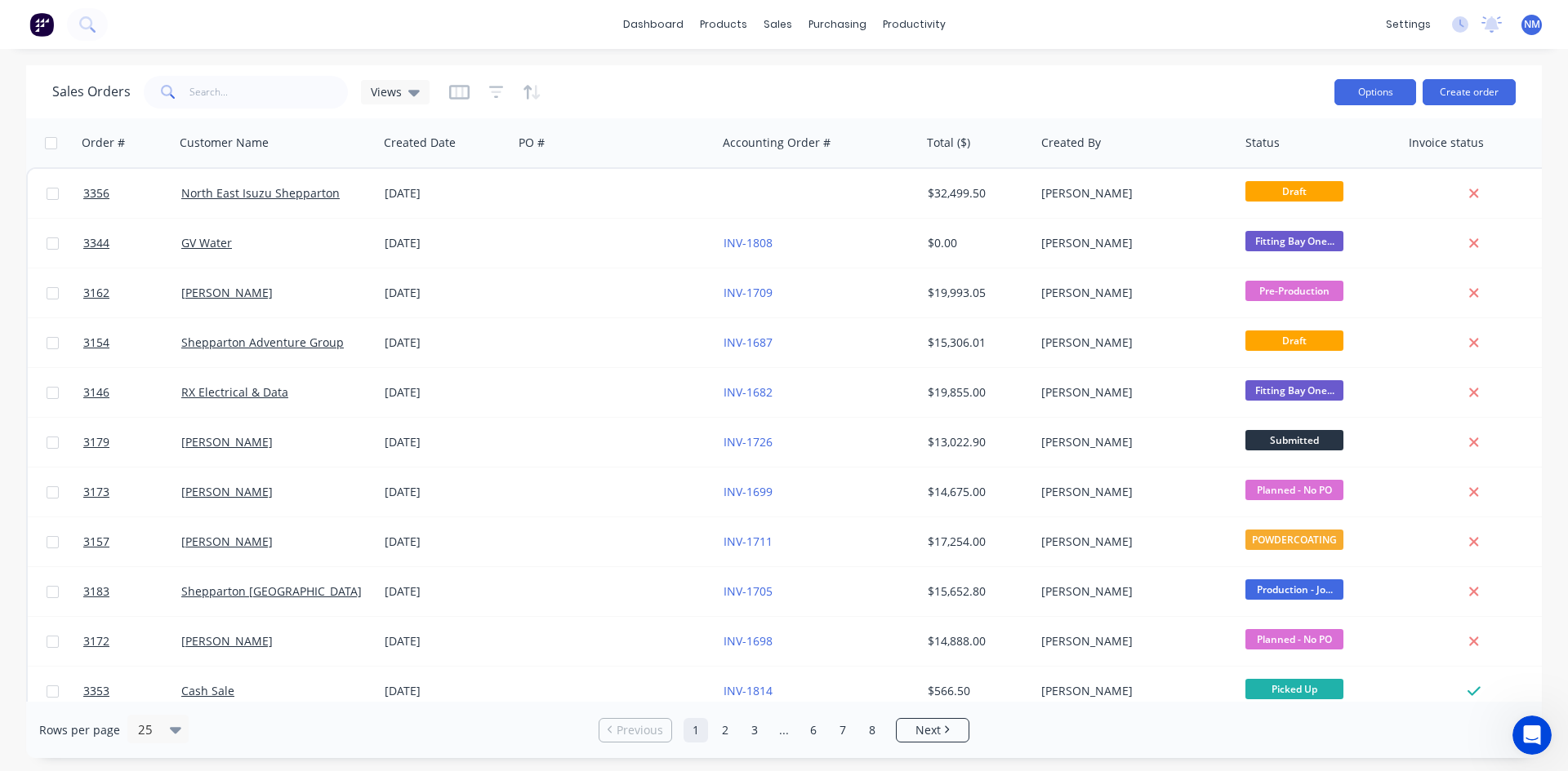
click at [1376, 87] on button "Options" at bounding box center [1375, 92] width 82 height 26
click at [1302, 195] on div "Export" at bounding box center [1326, 199] width 150 height 24
click at [1536, 24] on span "NM" at bounding box center [1532, 24] width 16 height 14
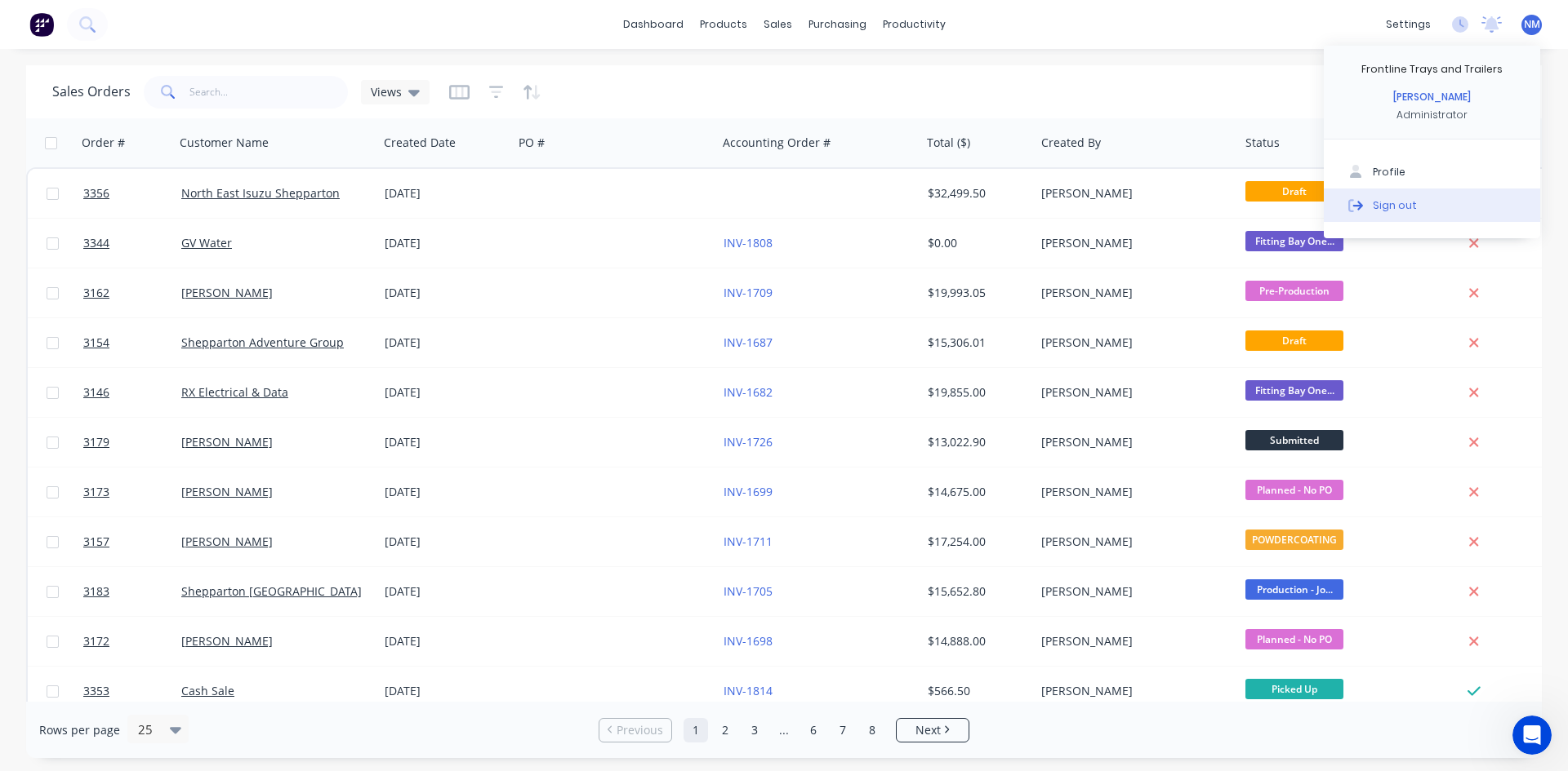
click at [1401, 201] on div "Sign out" at bounding box center [1395, 204] width 44 height 14
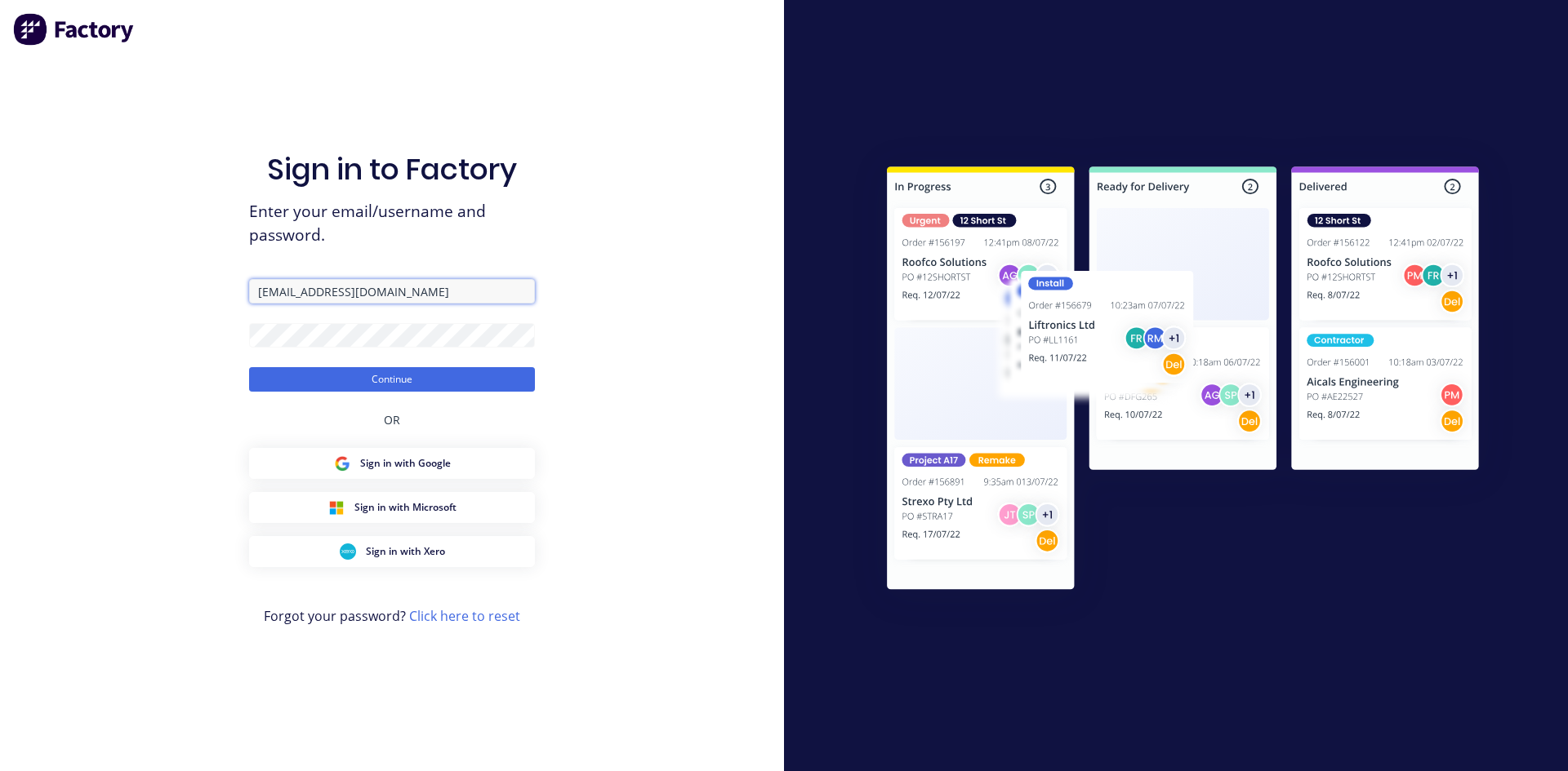
drag, startPoint x: 439, startPoint y: 288, endPoint x: 97, endPoint y: 331, distance: 344.7
click at [115, 328] on div "Sign in to Factory Enter your email/username and password. [EMAIL_ADDRESS][DOMA…" at bounding box center [392, 386] width 784 height 771
type input "[EMAIL_ADDRESS][DOMAIN_NAME]"
click at [446, 369] on button "Continue" at bounding box center [392, 379] width 286 height 24
